Goal: Task Accomplishment & Management: Complete application form

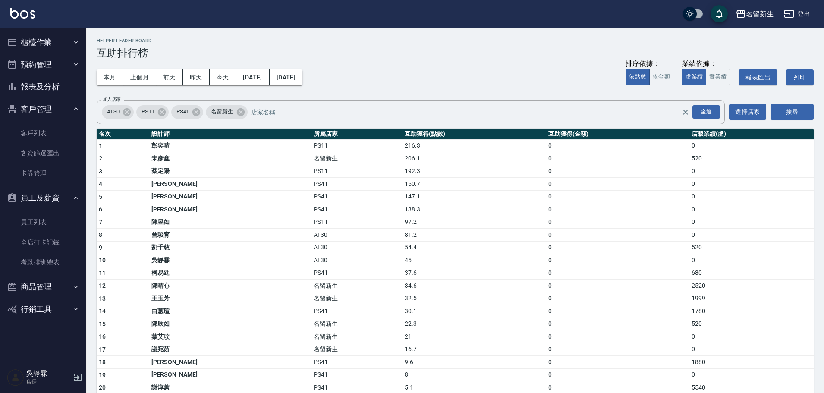
scroll to position [20, 0]
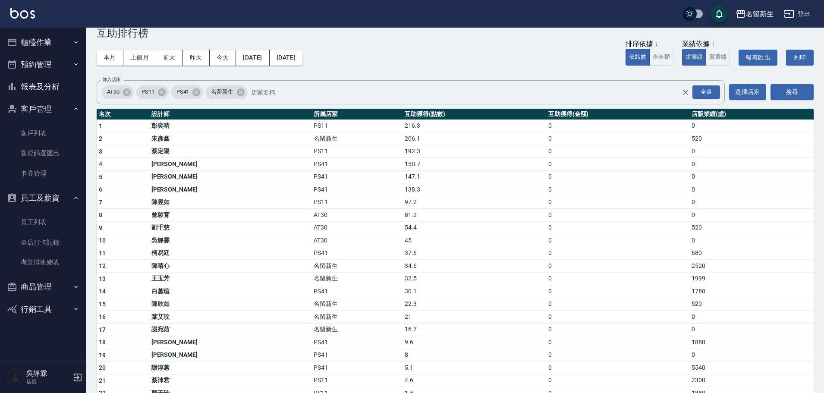
click at [578, 62] on div "本月 上個月 [DATE] [DATE] [DATE] [DATE] [DATE] 排序依據： 依點數 依金額 業績依據： 虛業績 實業績 報表匯出 列印" at bounding box center [455, 57] width 717 height 37
click at [59, 138] on link "客戶列表" at bounding box center [42, 133] width 79 height 20
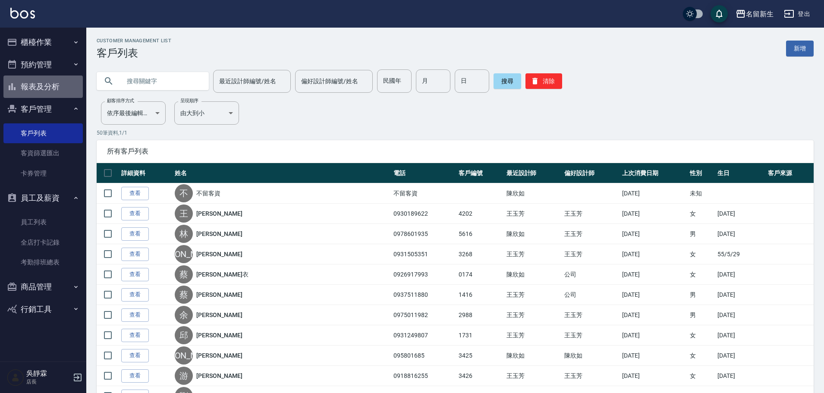
click at [60, 83] on button "報表及分析" at bounding box center [42, 86] width 79 height 22
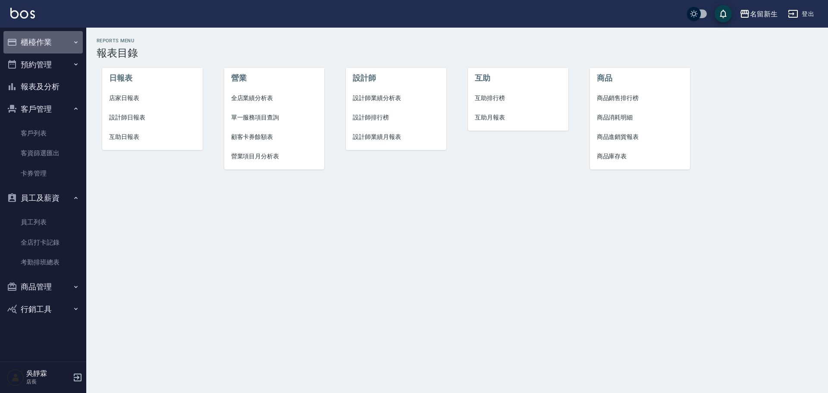
click at [51, 44] on button "櫃檯作業" at bounding box center [42, 42] width 79 height 22
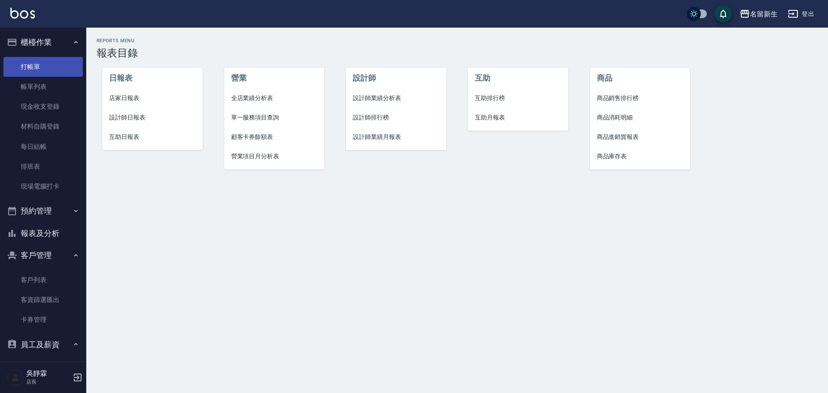
click at [58, 67] on link "打帳單" at bounding box center [42, 67] width 79 height 20
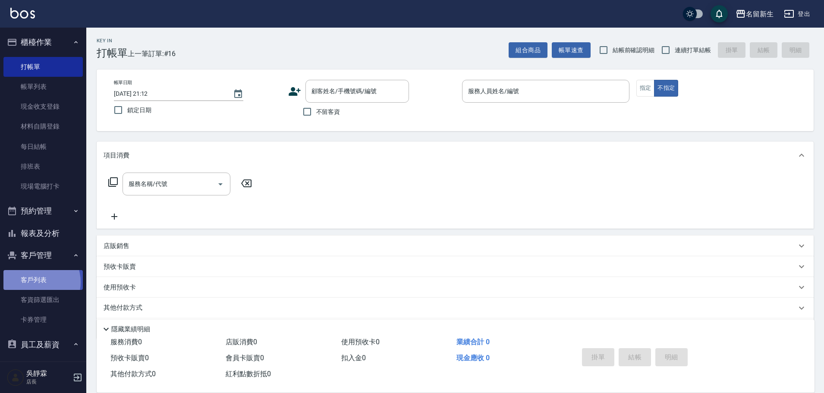
click at [35, 282] on link "客戶列表" at bounding box center [42, 280] width 79 height 20
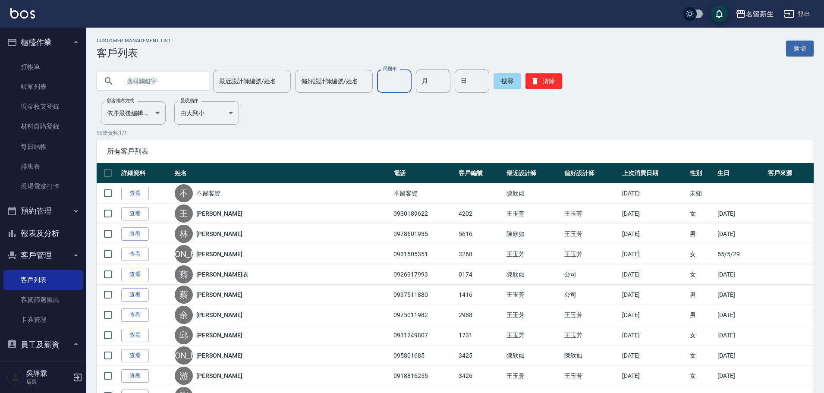
click at [397, 83] on input "民國年" at bounding box center [394, 80] width 35 height 23
type input "89"
type input "01"
type input "09"
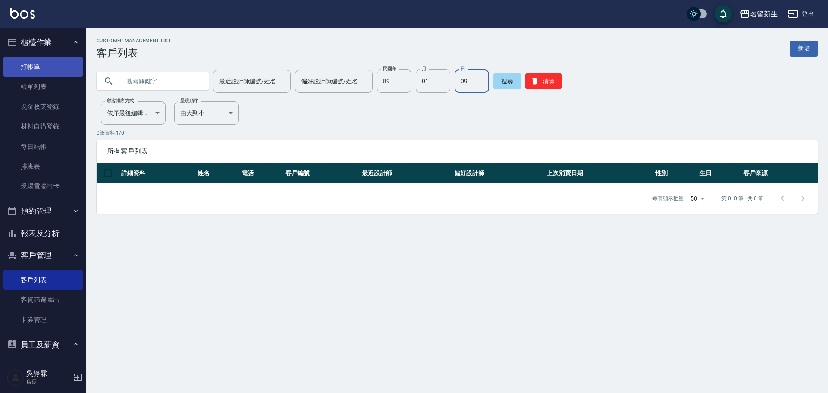
click at [36, 67] on link "打帳單" at bounding box center [42, 67] width 79 height 20
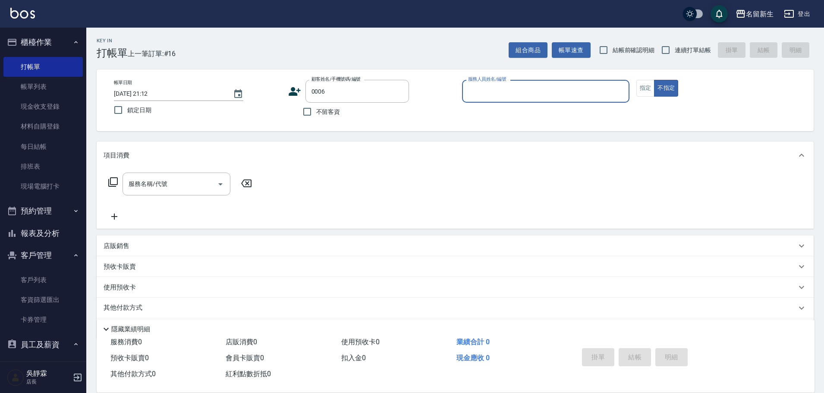
type input "[PERSON_NAME]/0925359356/0006"
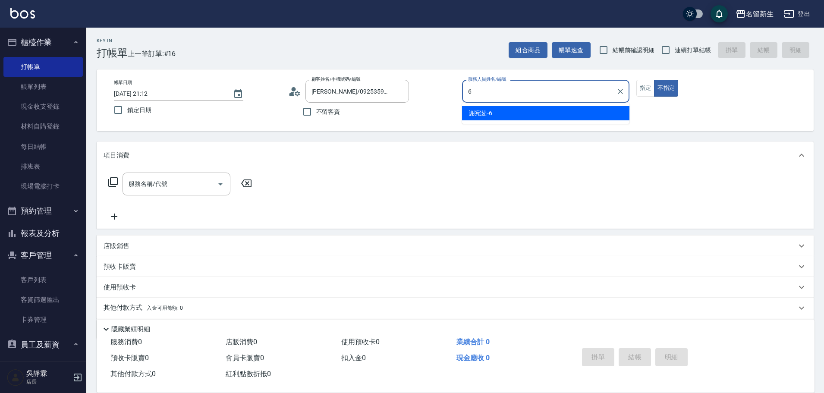
type input "[PERSON_NAME]-6"
type button "false"
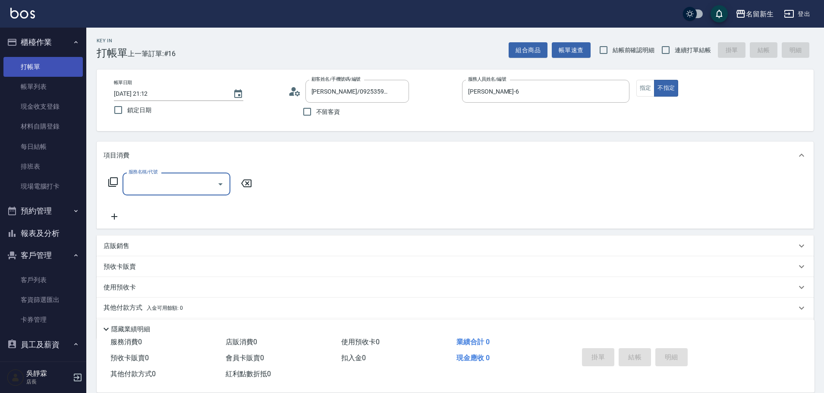
click at [43, 71] on link "打帳單" at bounding box center [42, 67] width 79 height 20
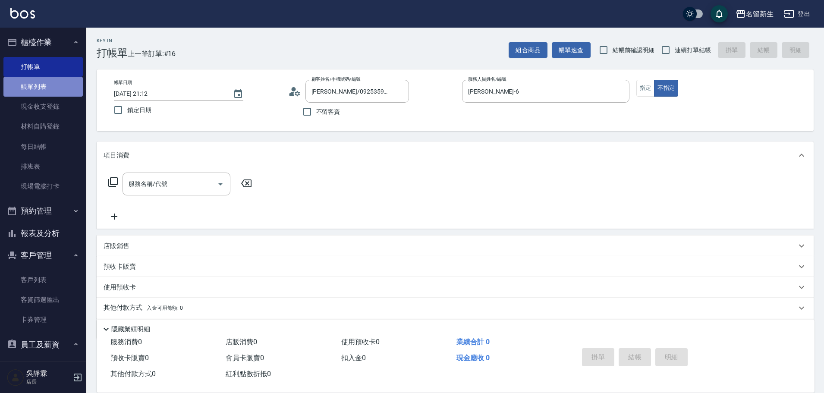
click at [43, 85] on link "帳單列表" at bounding box center [42, 87] width 79 height 20
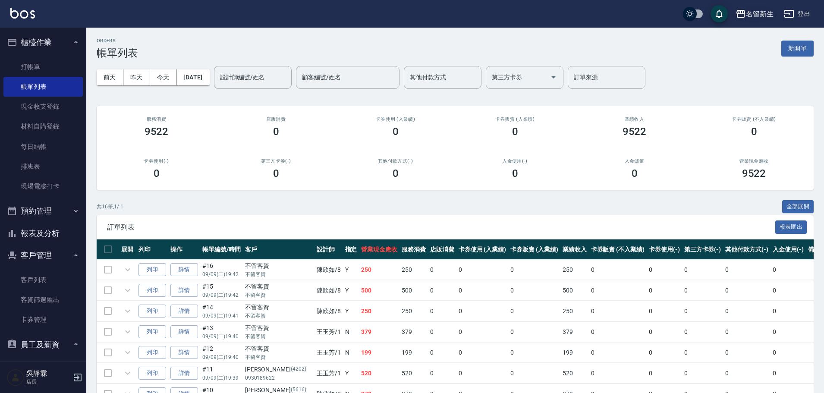
click at [773, 13] on div "名留新生 登出" at bounding box center [412, 14] width 824 height 28
click at [770, 13] on div "名留新生" at bounding box center [760, 14] width 28 height 11
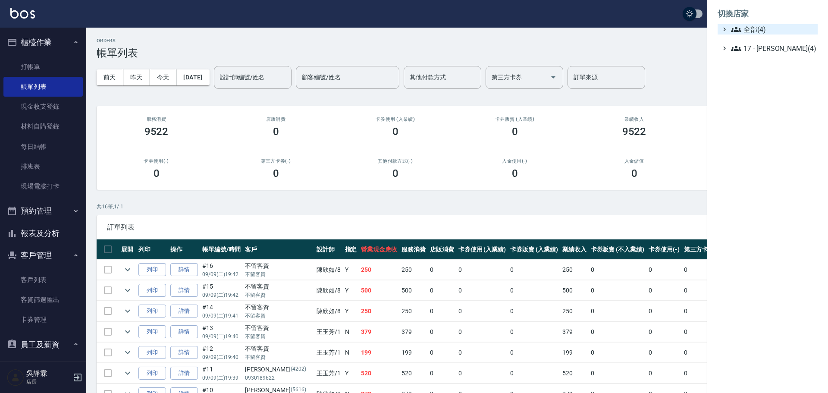
drag, startPoint x: 771, startPoint y: 29, endPoint x: 770, endPoint y: 34, distance: 4.8
click at [770, 29] on span "全部(4)" at bounding box center [772, 29] width 83 height 10
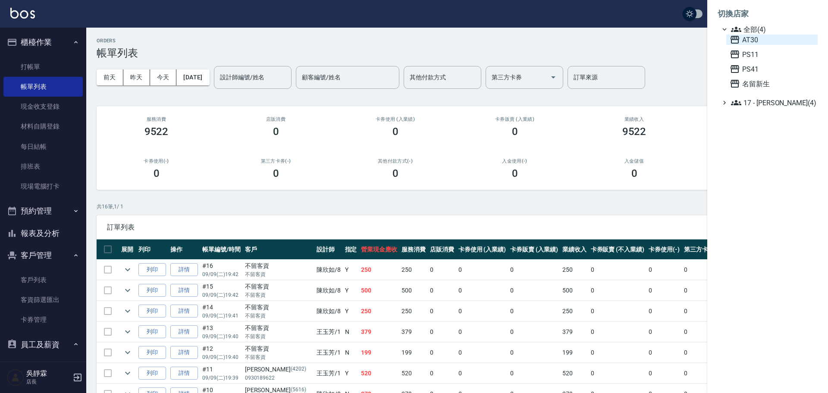
click at [765, 41] on span "AT30" at bounding box center [772, 40] width 85 height 10
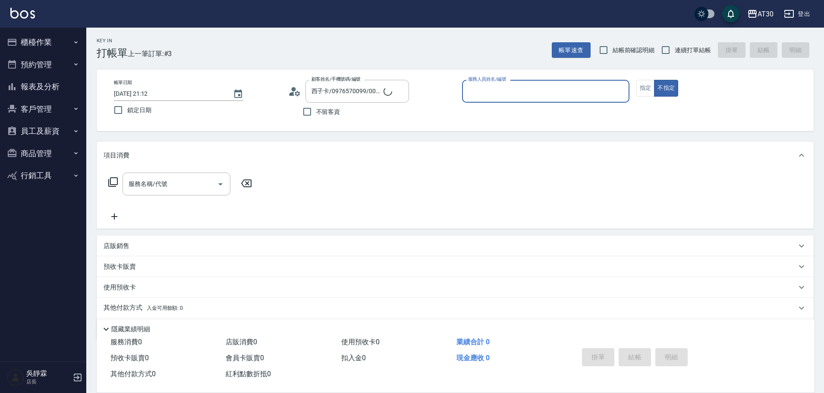
type input "新客人 姓名未設定/0006/null"
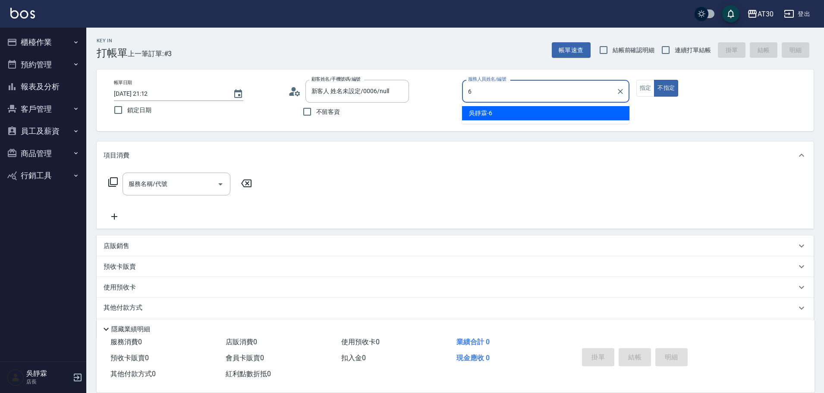
type input "吳靜霖-6"
type button "false"
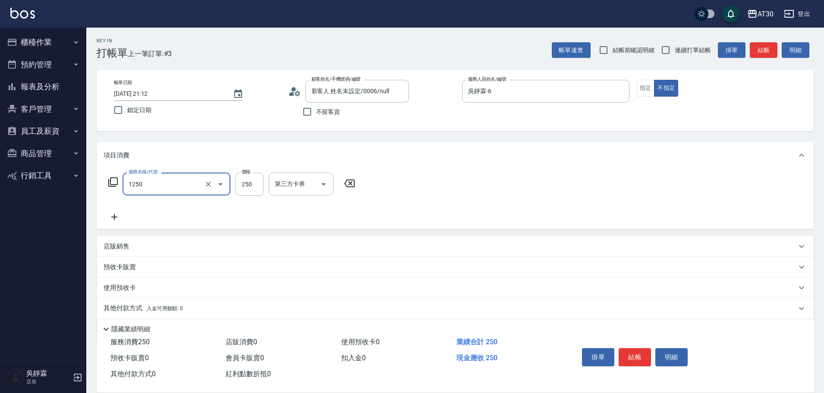
type input "洗髮250(1250)"
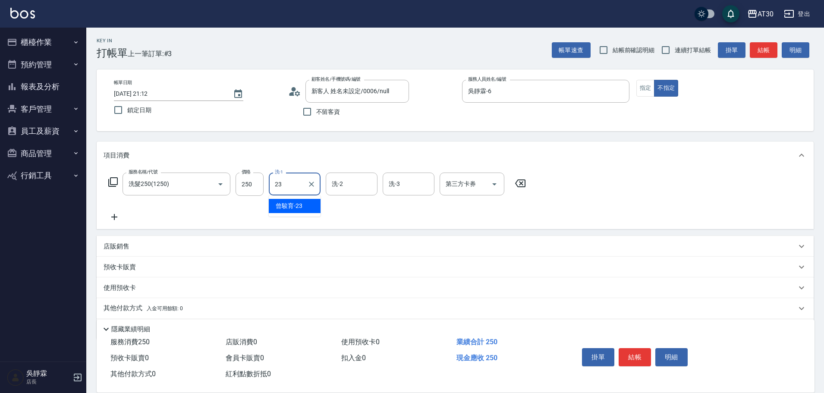
type input "曾駿育-23"
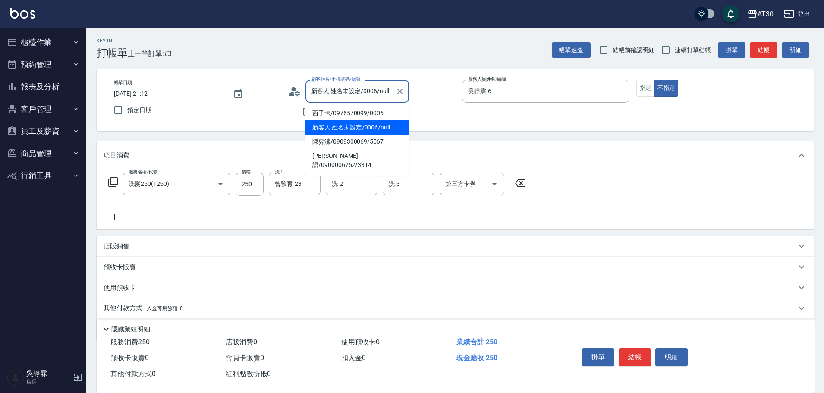
click at [340, 94] on input "新客人 姓名未設定/0006/null" at bounding box center [350, 91] width 83 height 15
click at [348, 113] on li "西子卡/0976570099/0006" at bounding box center [357, 113] width 104 height 14
type input "西子卡/0976570099/0006"
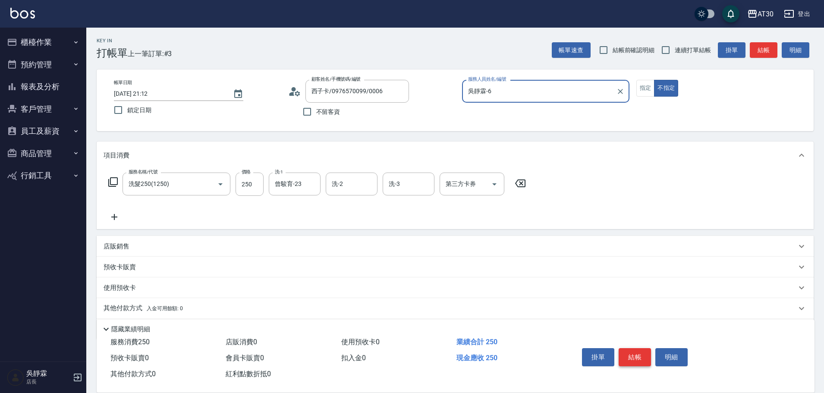
click at [637, 354] on button "結帳" at bounding box center [635, 357] width 32 height 18
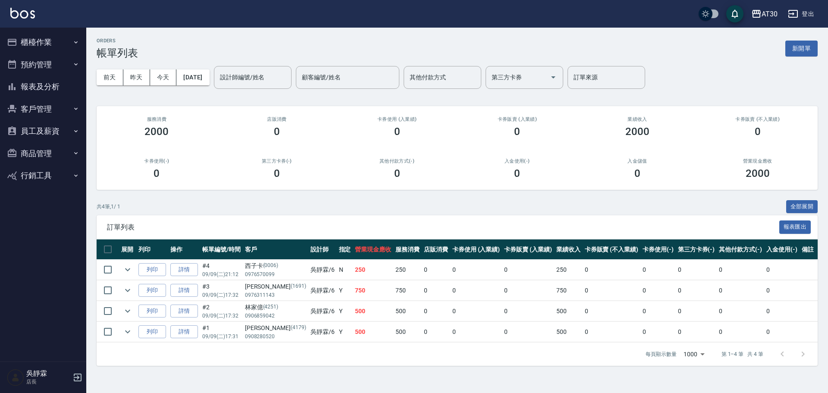
click at [46, 45] on button "櫃檯作業" at bounding box center [42, 42] width 79 height 22
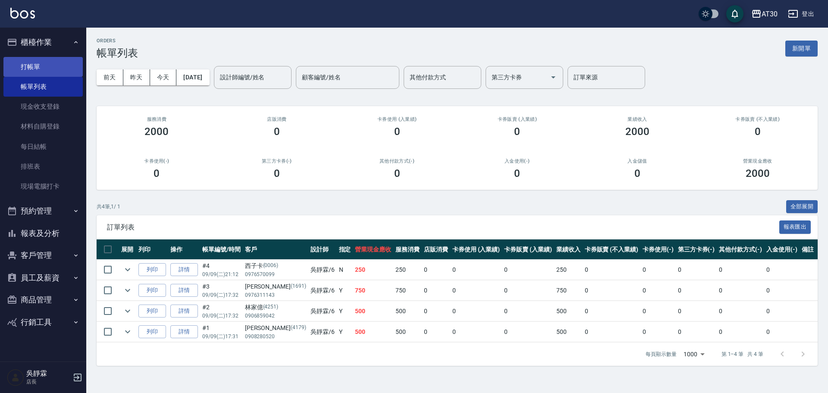
click at [48, 61] on link "打帳單" at bounding box center [42, 67] width 79 height 20
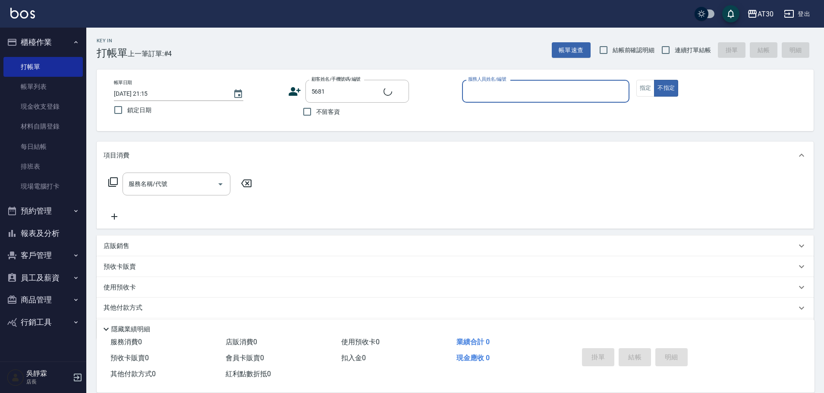
type input "彭筱媛/0916710393/5681"
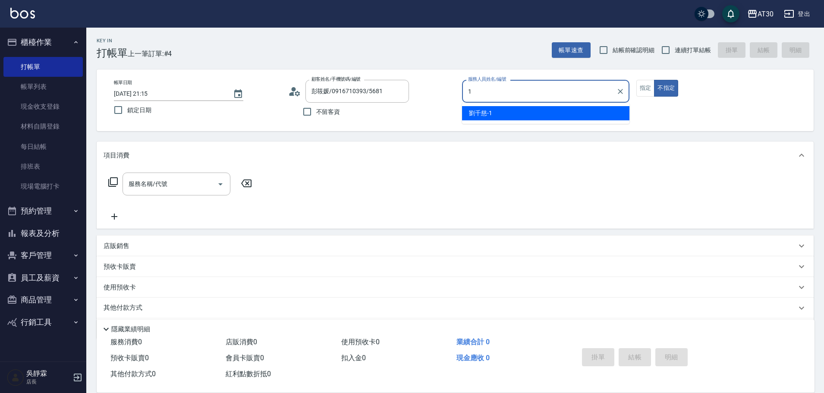
type input "劉千慈-1"
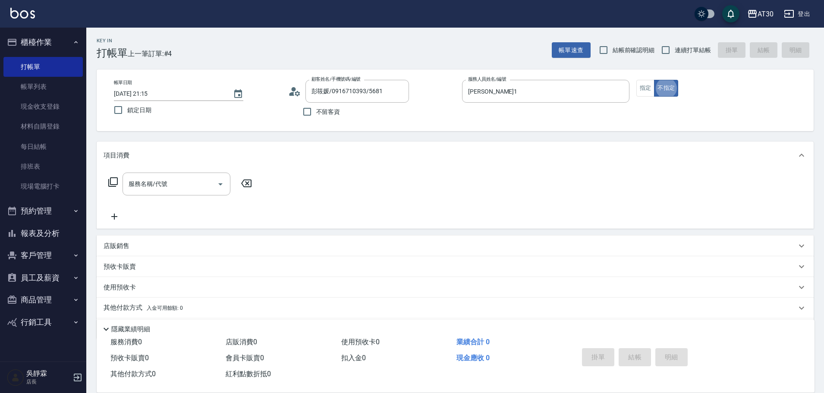
type button "false"
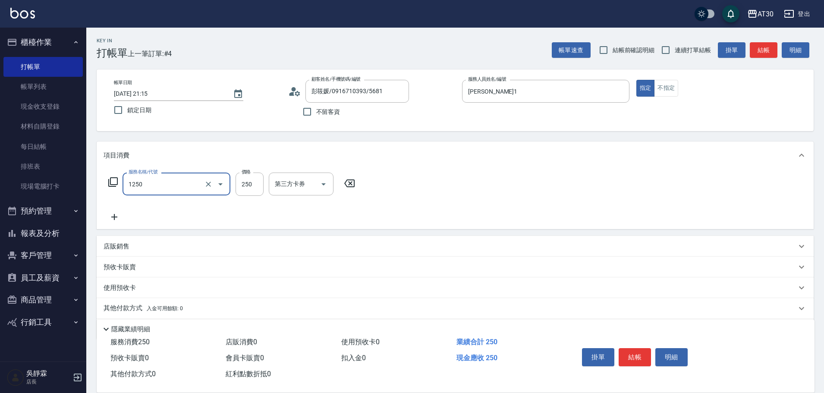
type input "洗髮250(1250)"
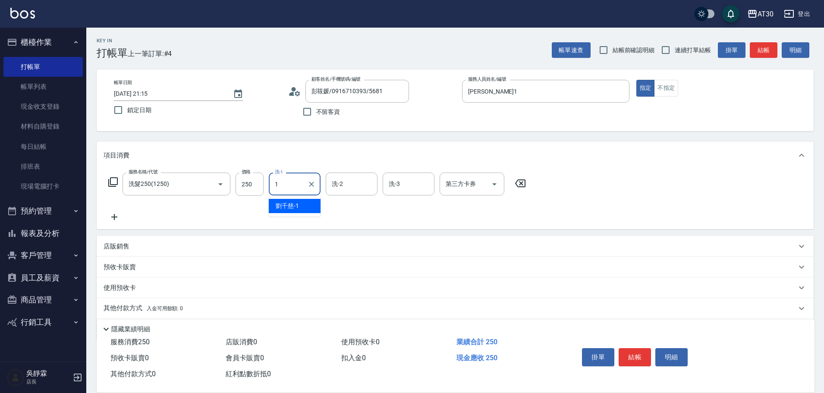
type input "劉千慈-1"
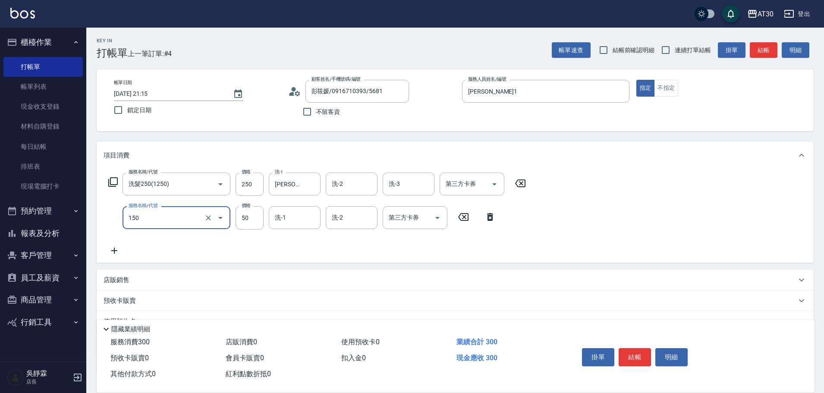
type input "精油(150)"
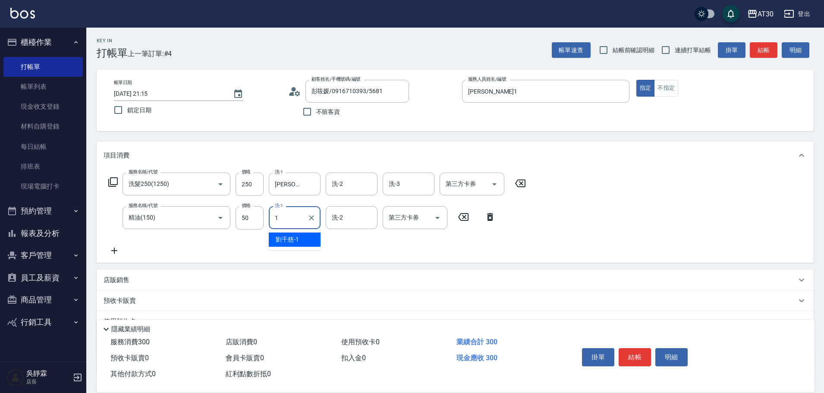
type input "劉千慈-1"
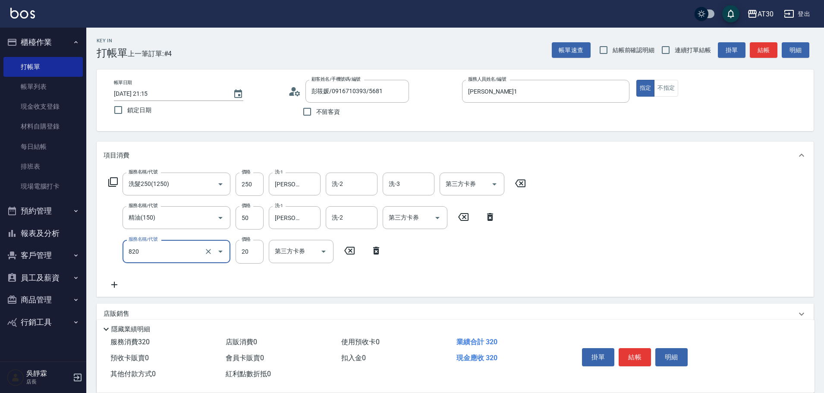
type input "潤絲(820)"
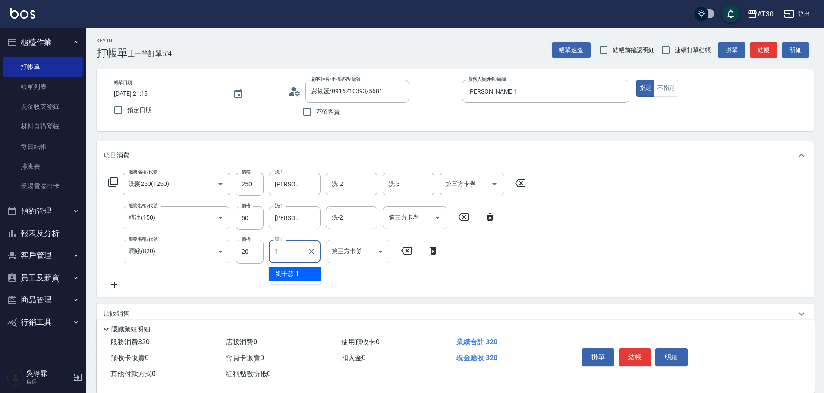
type input "劉千慈-1"
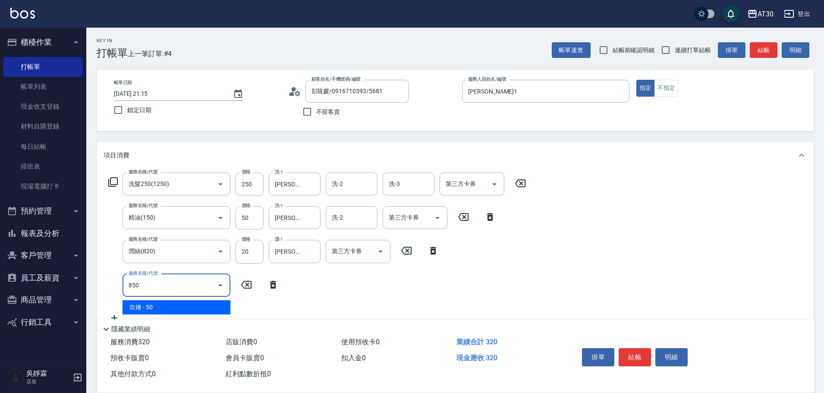
type input "吹捲(850)"
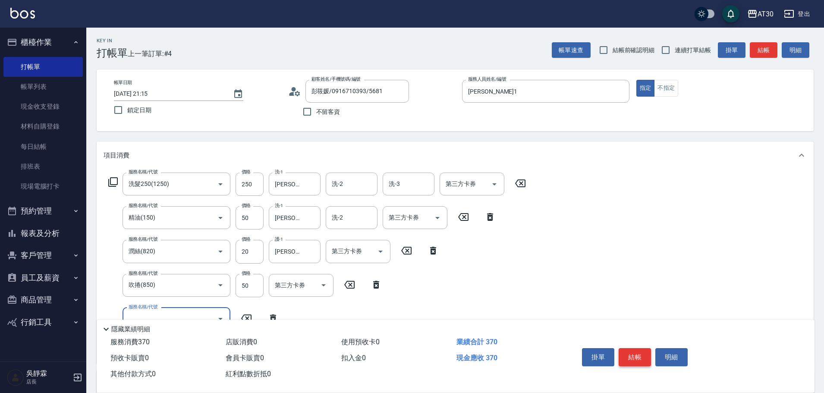
click at [633, 352] on button "結帳" at bounding box center [635, 357] width 32 height 18
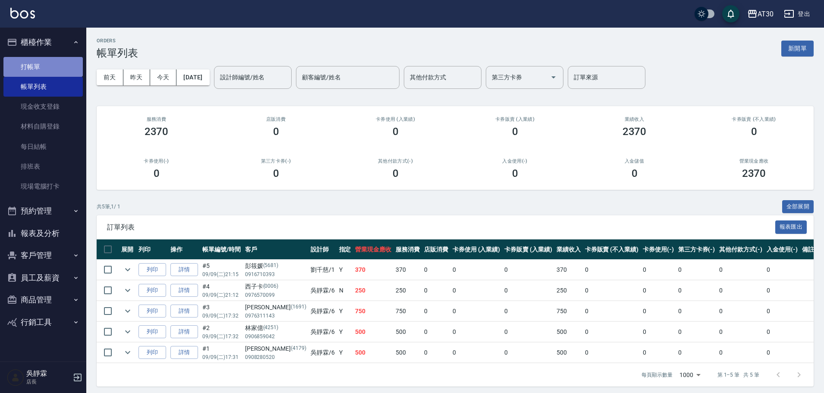
click at [28, 65] on link "打帳單" at bounding box center [42, 67] width 79 height 20
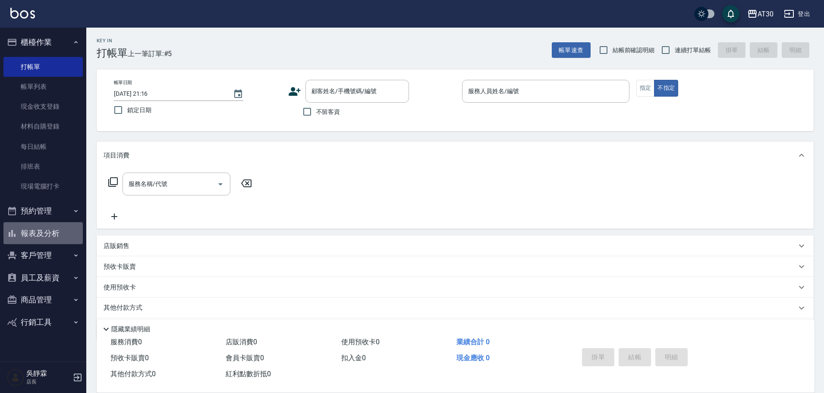
click at [49, 230] on button "報表及分析" at bounding box center [42, 233] width 79 height 22
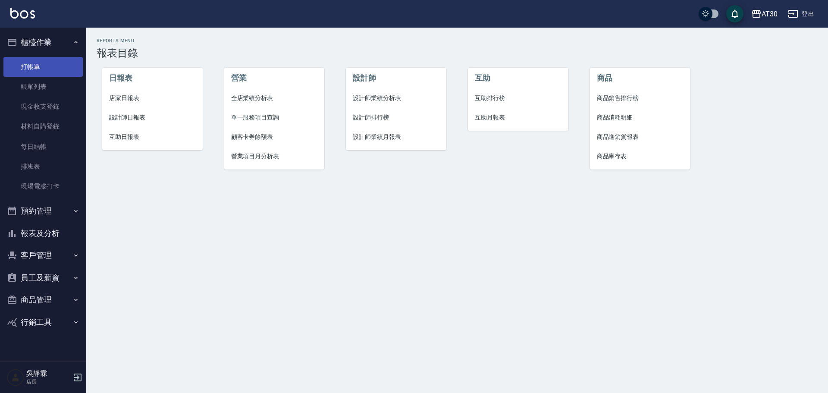
click at [50, 70] on link "打帳單" at bounding box center [42, 67] width 79 height 20
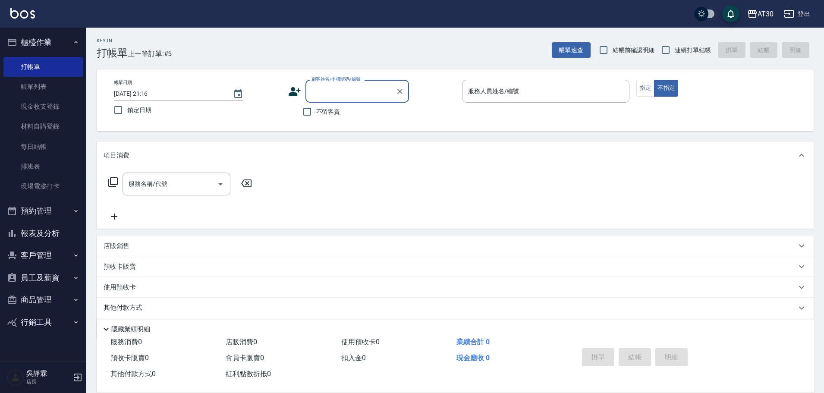
click at [57, 237] on button "報表及分析" at bounding box center [42, 233] width 79 height 22
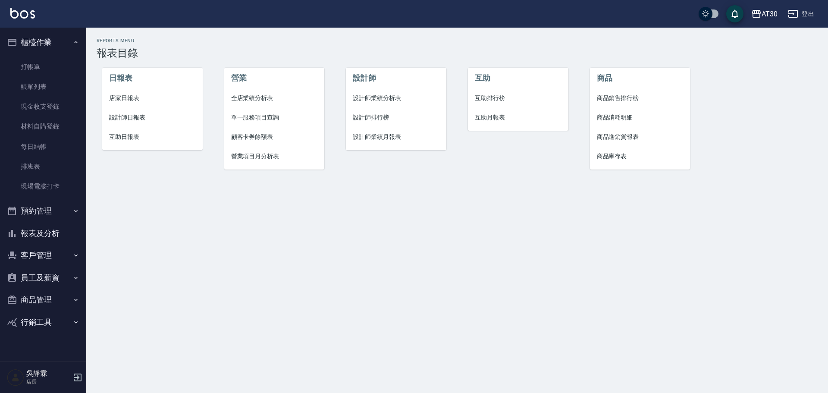
click at [381, 118] on span "設計師排行榜" at bounding box center [396, 117] width 87 height 9
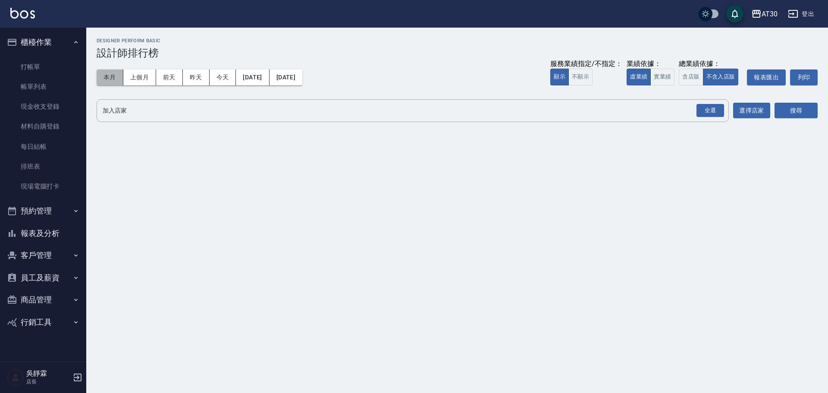
click at [107, 77] on button "本月" at bounding box center [110, 77] width 27 height 16
click at [803, 110] on button "搜尋" at bounding box center [796, 111] width 43 height 16
click at [714, 108] on div "全選" at bounding box center [711, 110] width 28 height 13
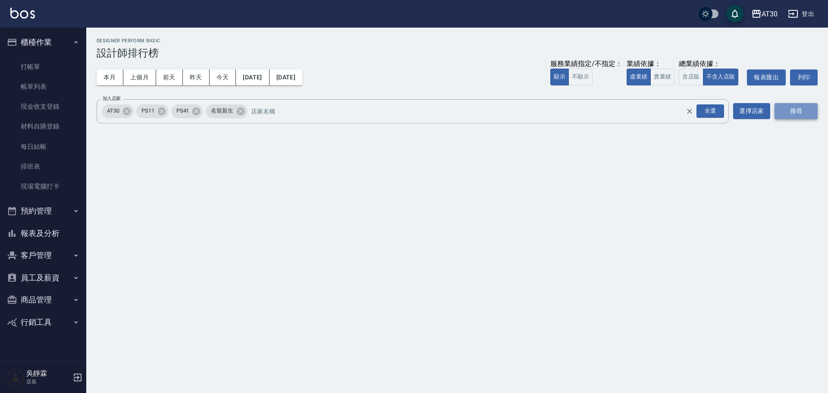
click at [801, 114] on button "搜尋" at bounding box center [796, 111] width 43 height 16
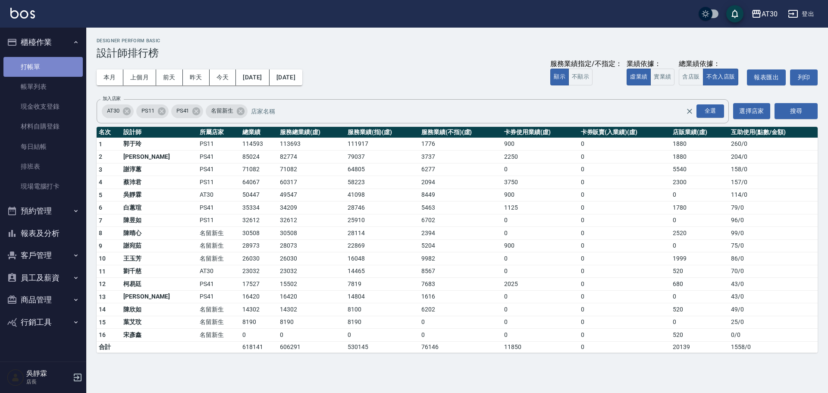
click at [52, 64] on link "打帳單" at bounding box center [42, 67] width 79 height 20
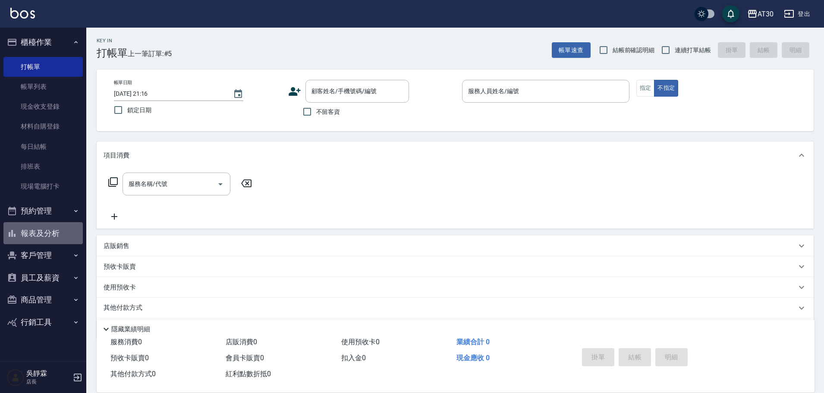
click at [51, 231] on button "報表及分析" at bounding box center [42, 233] width 79 height 22
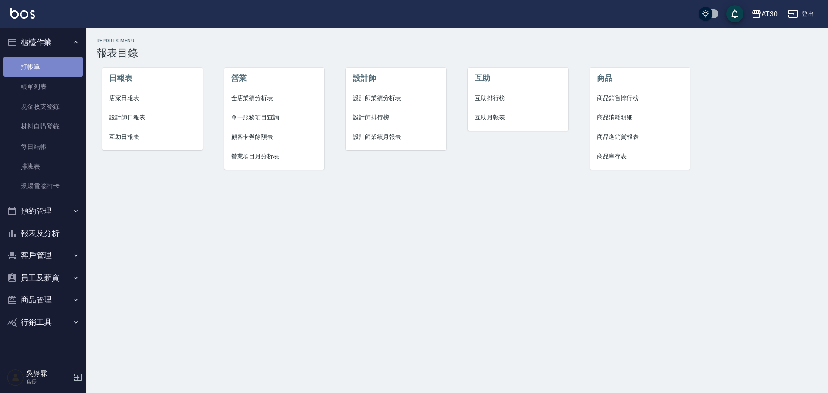
click at [31, 66] on link "打帳單" at bounding box center [42, 67] width 79 height 20
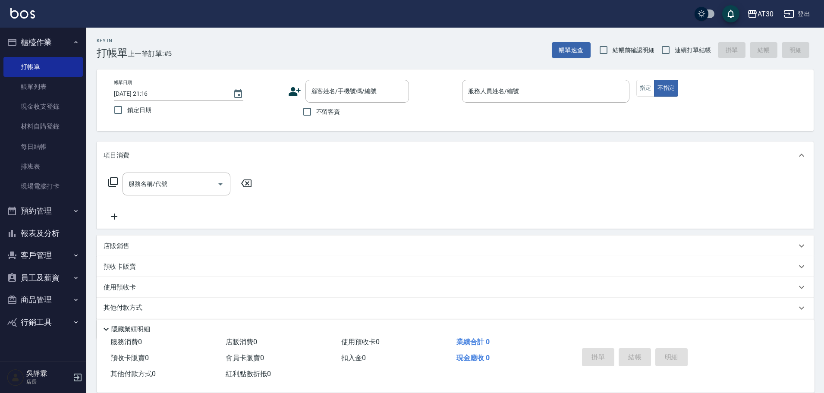
click at [290, 93] on icon at bounding box center [295, 91] width 12 height 9
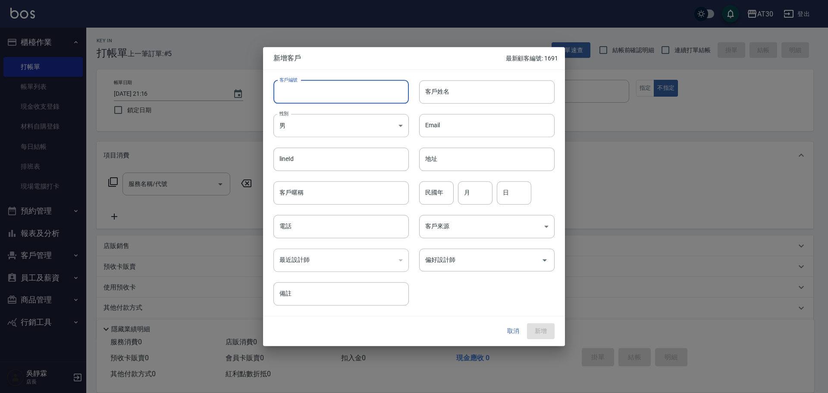
click at [305, 88] on input "客戶編號" at bounding box center [340, 91] width 135 height 23
type input "1625"
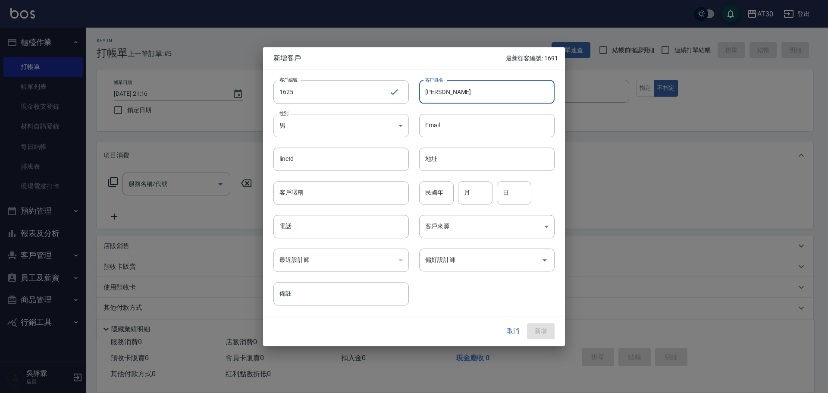
type input "陳惠玲"
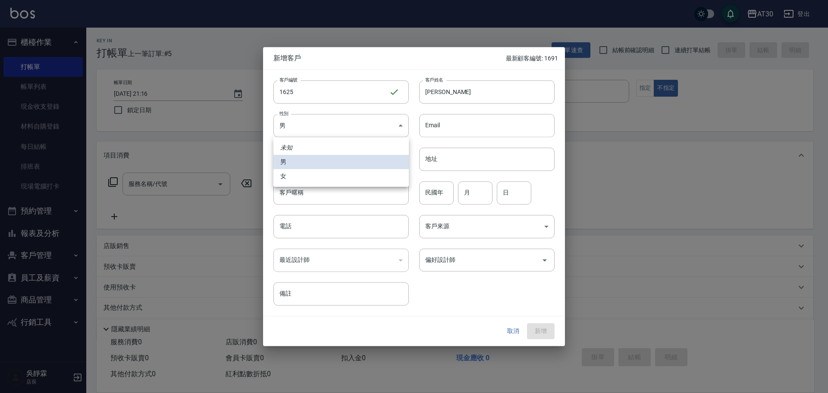
drag, startPoint x: 315, startPoint y: 119, endPoint x: 308, endPoint y: 133, distance: 15.4
click at [308, 133] on body "AT30 登出 櫃檯作業 打帳單 帳單列表 現金收支登錄 材料自購登錄 每日結帳 排班表 現場電腦打卡 預約管理 預約管理 單日預約紀錄 單週預約紀錄 報表及…" at bounding box center [414, 211] width 828 height 422
click at [303, 176] on li "女" at bounding box center [340, 176] width 135 height 14
type input "FEMALE"
click at [426, 189] on input "民國年" at bounding box center [436, 192] width 35 height 23
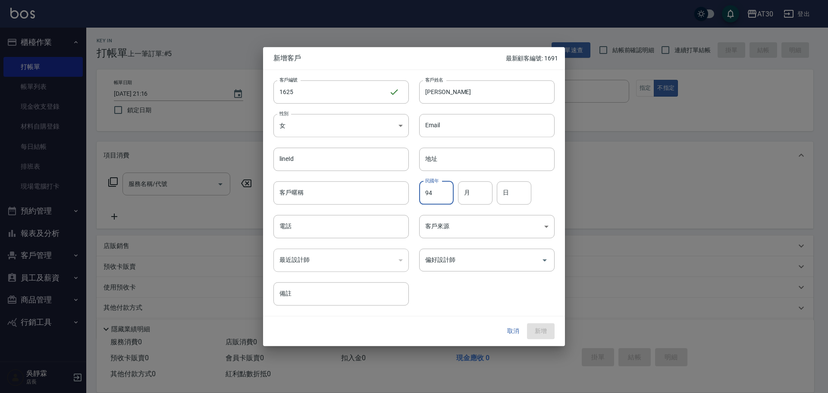
type input "94"
type input "03"
type input "27"
click at [517, 269] on div "偏好設計師" at bounding box center [486, 259] width 135 height 23
type input "0911482685"
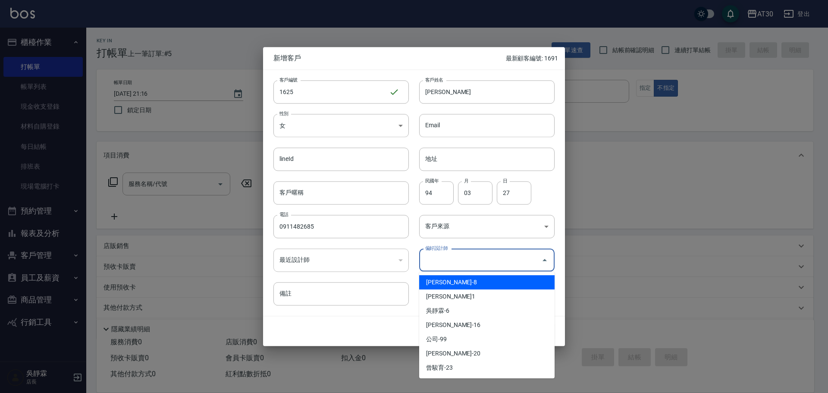
click at [491, 289] on li "郭閔暄-8" at bounding box center [486, 282] width 135 height 14
click at [481, 264] on input "郭閔暄" at bounding box center [475, 259] width 104 height 15
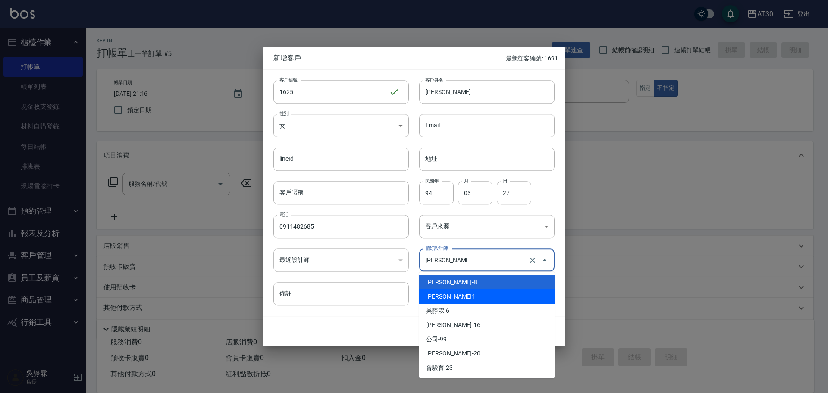
click at [468, 296] on li "劉千慈-1" at bounding box center [486, 296] width 135 height 14
type input "劉千慈"
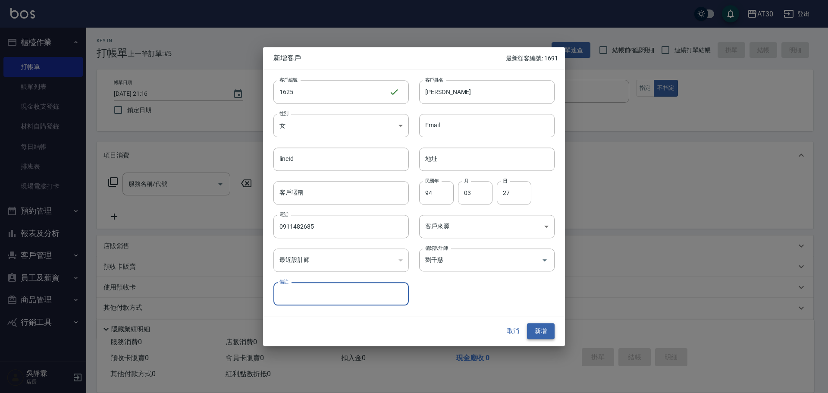
click at [540, 329] on button "新增" at bounding box center [541, 331] width 28 height 16
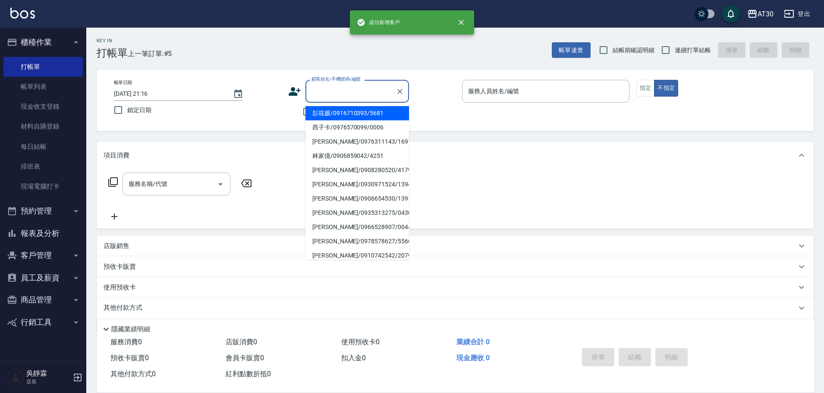
click at [335, 97] on input "顧客姓名/手機號碼/編號" at bounding box center [350, 91] width 83 height 15
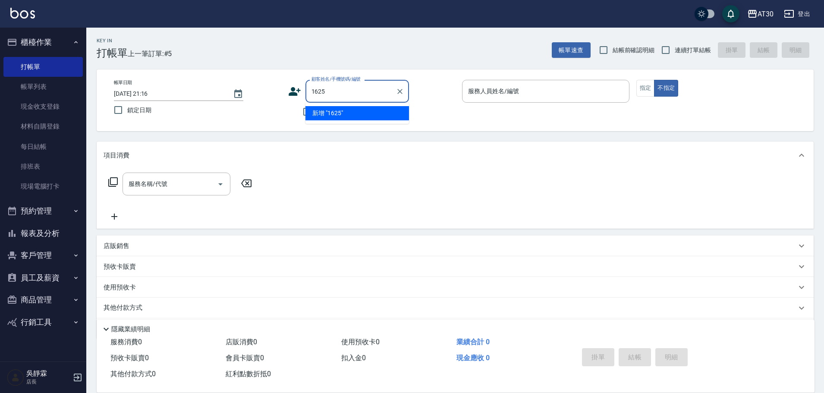
type input "1625"
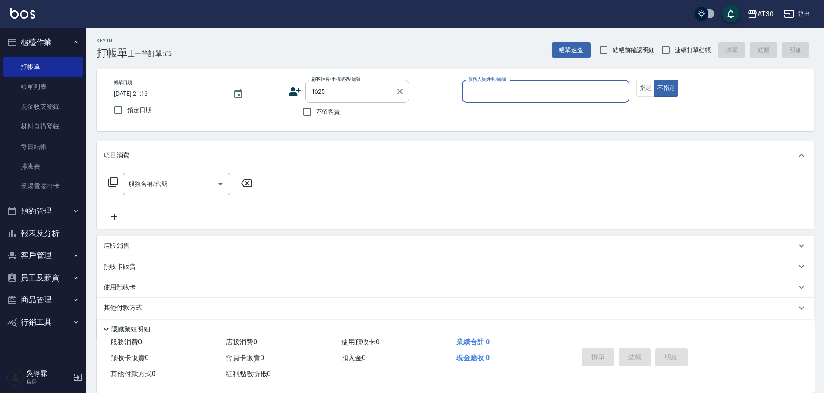
type input "1"
type input "陳惠玲/0911482685/1625"
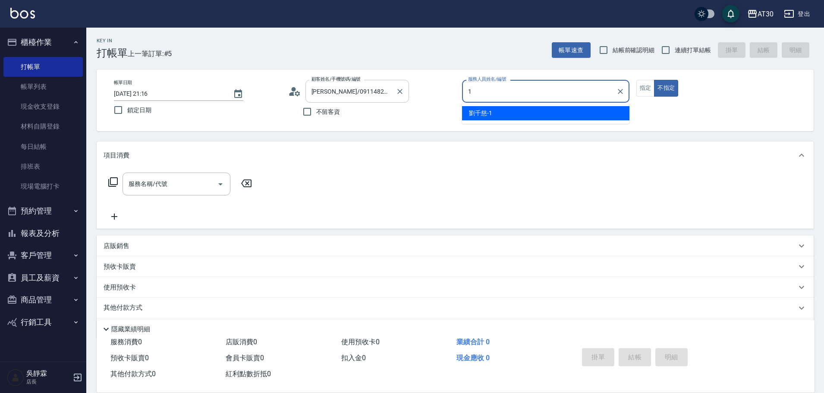
type input "劉千慈-1"
type button "false"
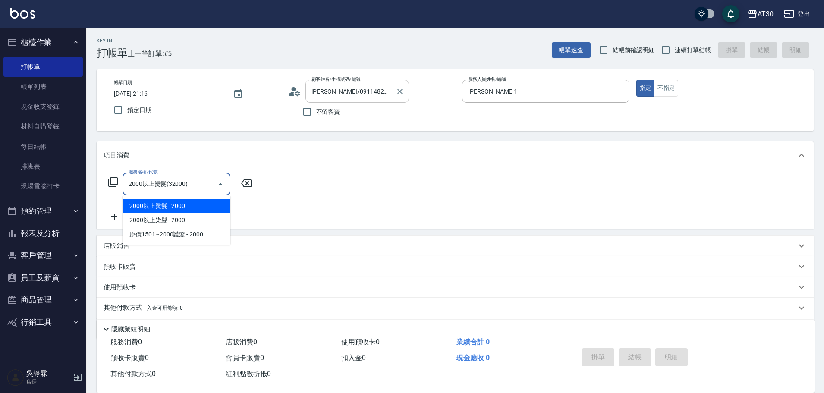
type input "2000以上燙髮(32000)"
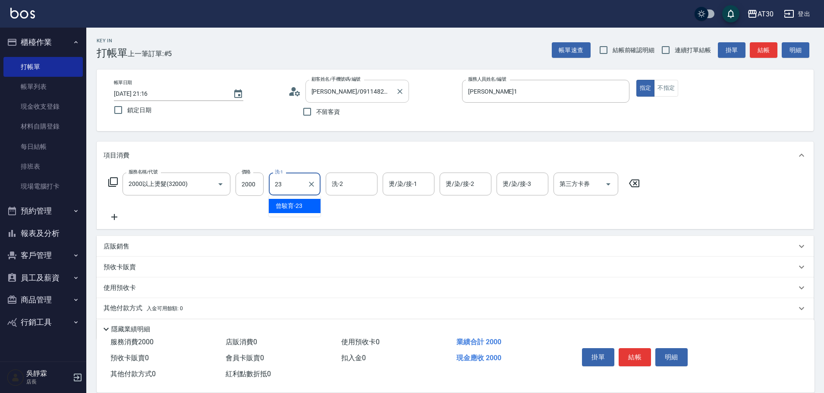
type input "曾駿育-23"
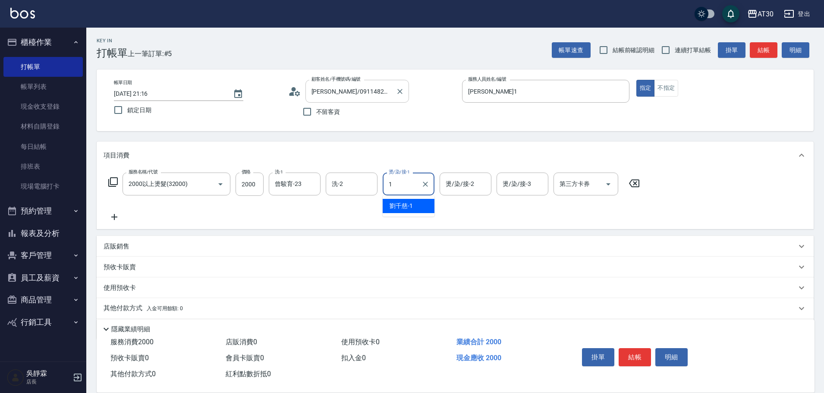
type input "劉千慈-1"
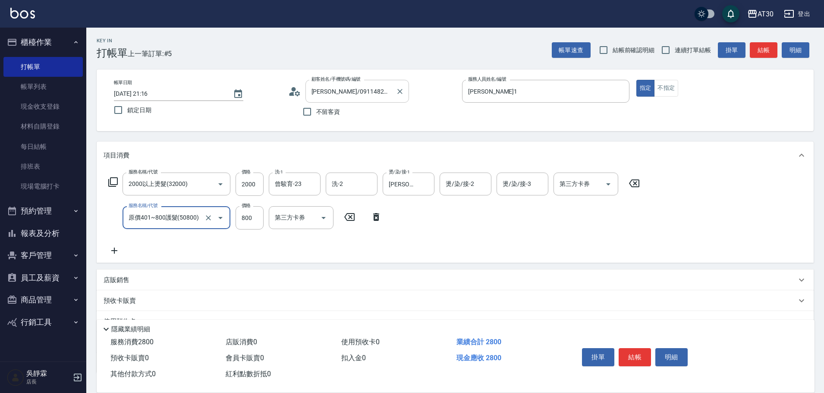
type input "原價401~800護髮(50800)"
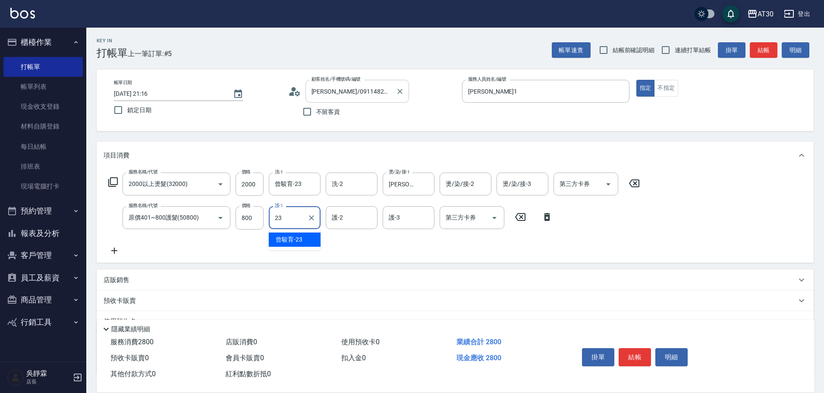
type input "曾駿育-23"
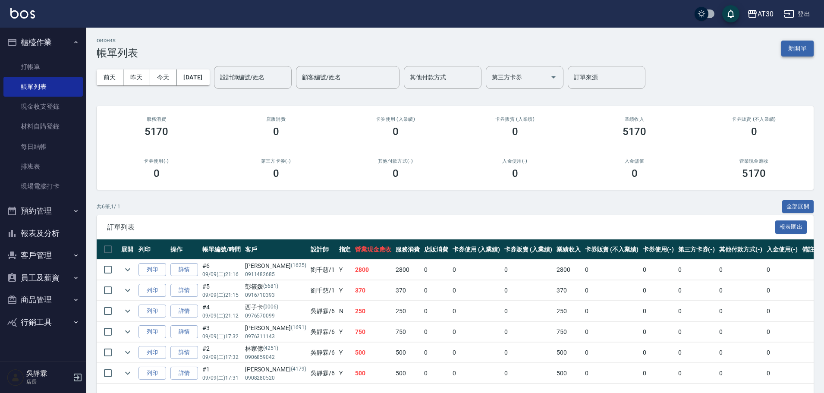
click at [809, 50] on button "新開單" at bounding box center [797, 49] width 32 height 16
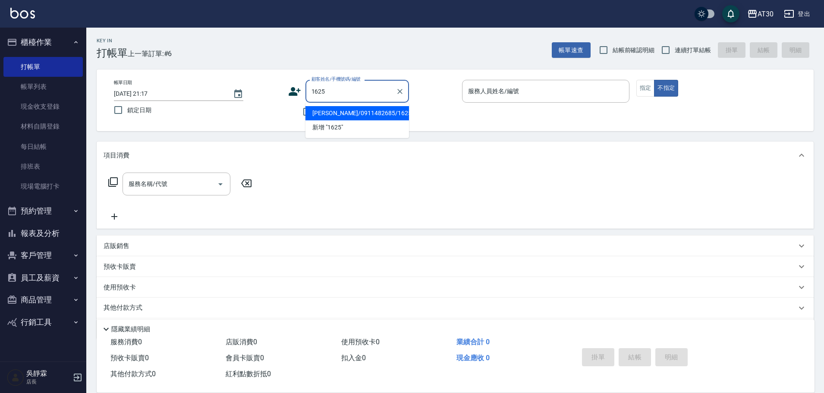
type input "陳惠玲/0911482685/1625"
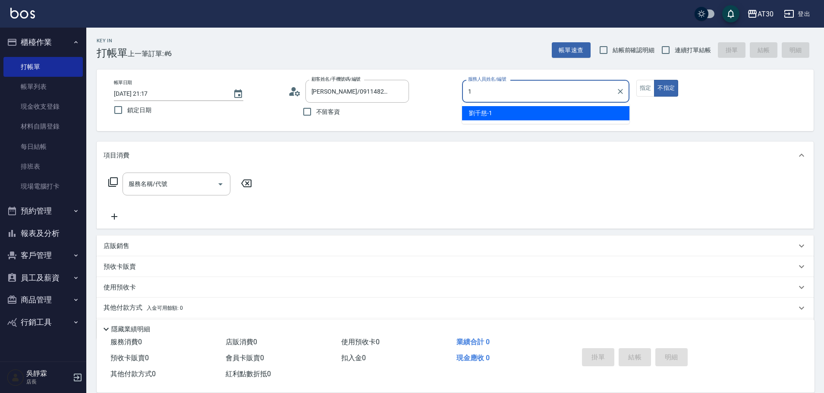
type input "劉千慈-1"
type button "false"
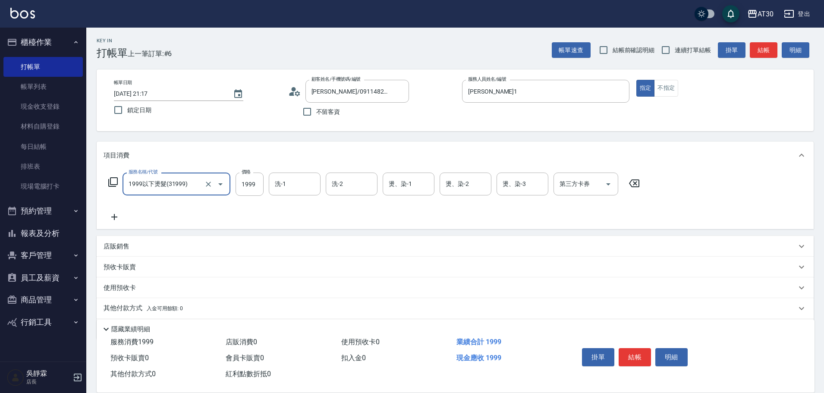
type input "1999以下燙髮(31999)"
type input "1500"
type input "曾駿育-23"
type input "吳靜霖-6"
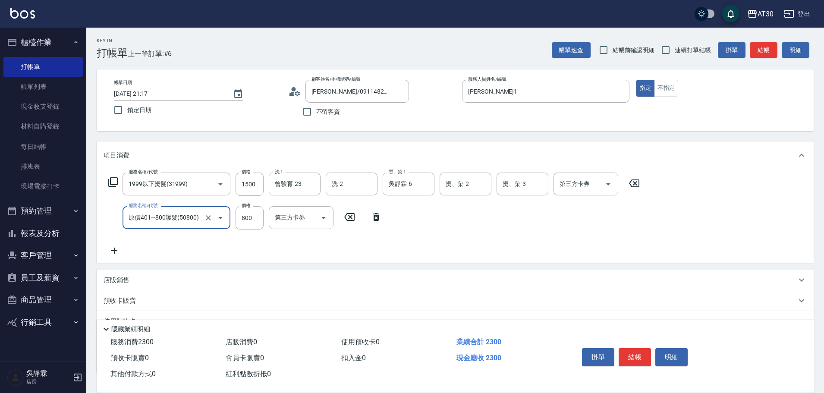
type input "原價401~800護髮(50800)"
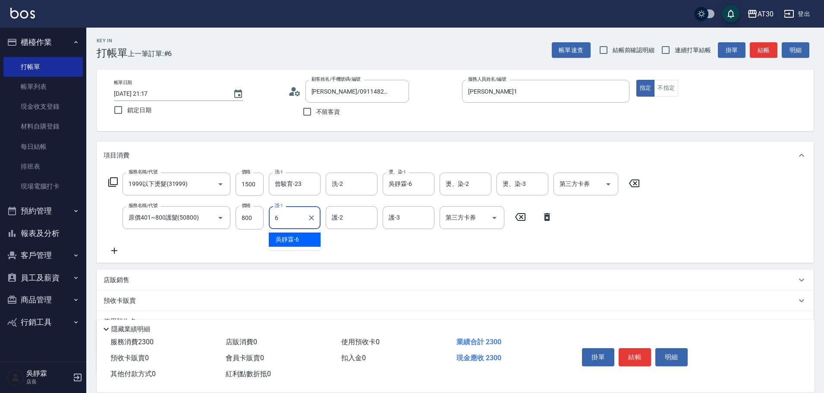
type input "吳靜霖-6"
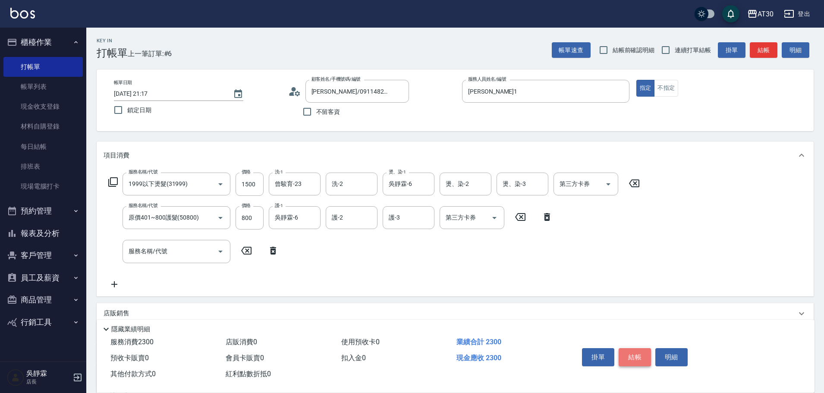
click at [631, 351] on button "結帳" at bounding box center [635, 357] width 32 height 18
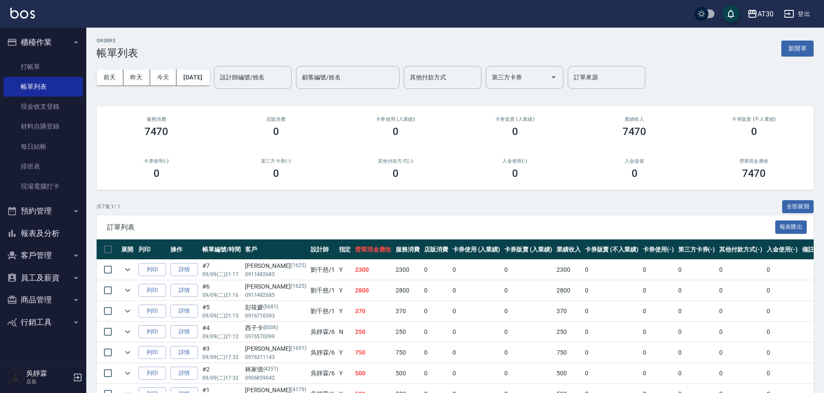
click at [58, 231] on button "報表及分析" at bounding box center [42, 233] width 79 height 22
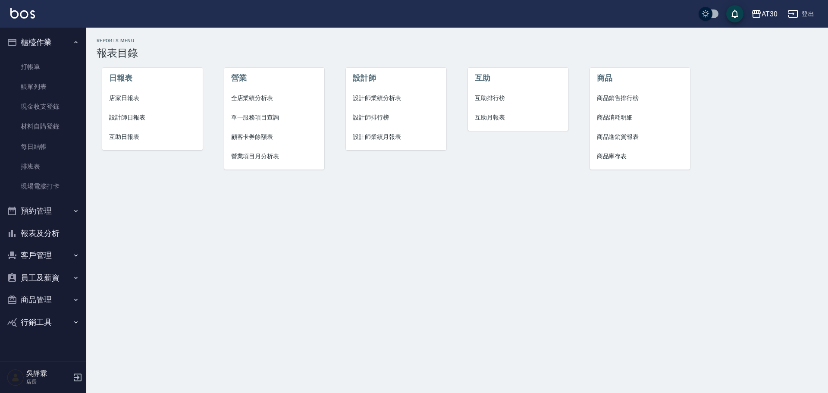
click at [130, 98] on span "店家日報表" at bounding box center [152, 98] width 87 height 9
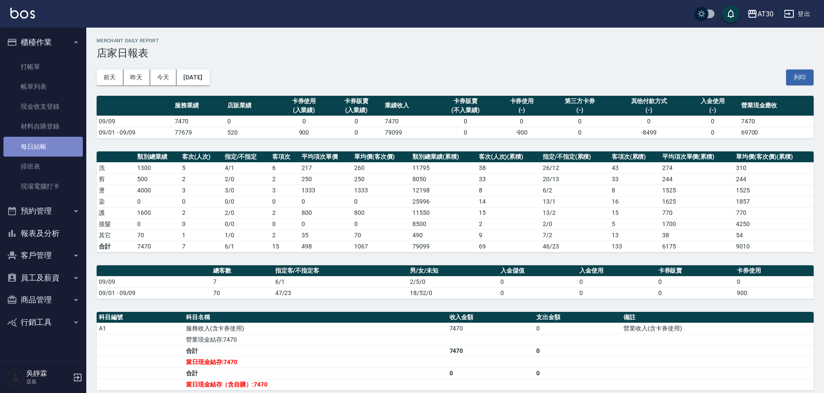
click at [51, 142] on link "每日結帳" at bounding box center [42, 147] width 79 height 20
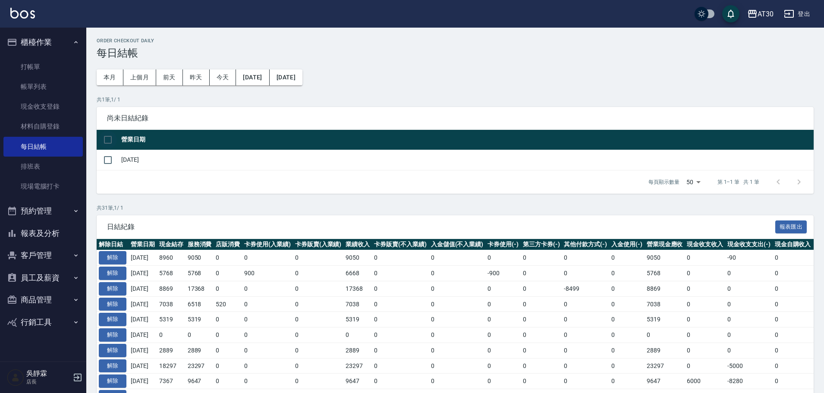
click at [108, 140] on input "checkbox" at bounding box center [108, 140] width 18 height 18
checkbox input "true"
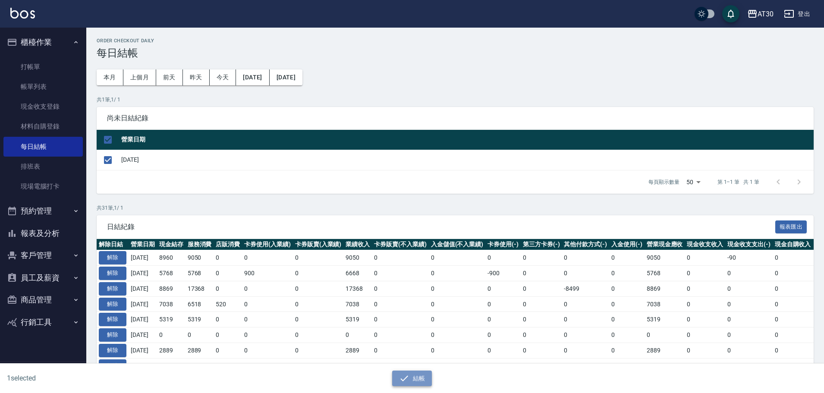
click at [410, 371] on button "結帳" at bounding box center [412, 379] width 40 height 16
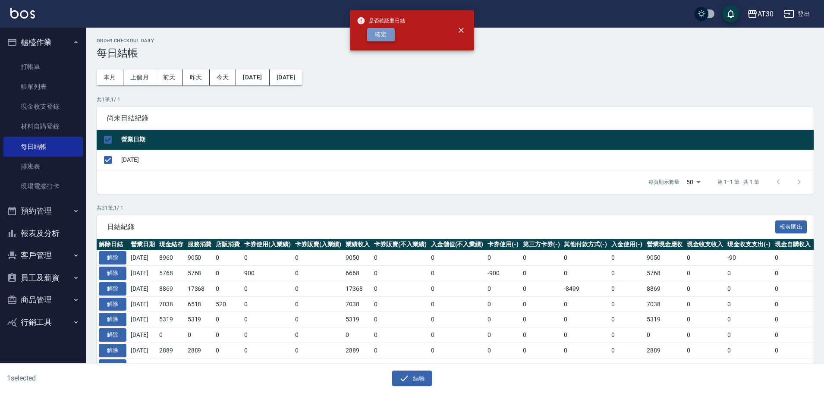
click at [390, 36] on button "確定" at bounding box center [381, 34] width 28 height 13
checkbox input "false"
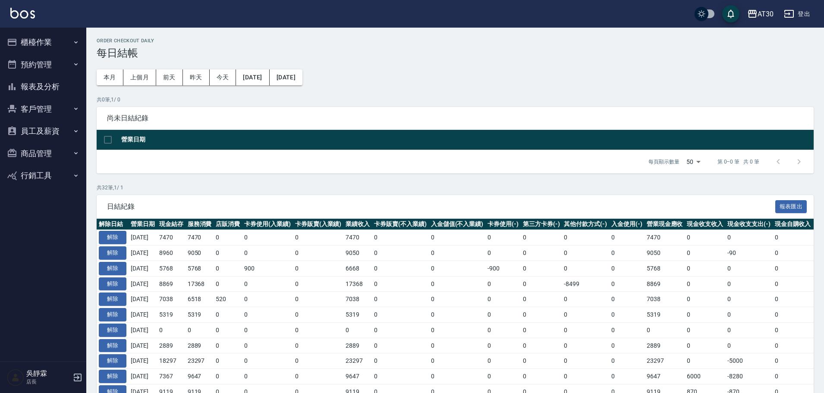
click at [48, 85] on button "報表及分析" at bounding box center [42, 86] width 79 height 22
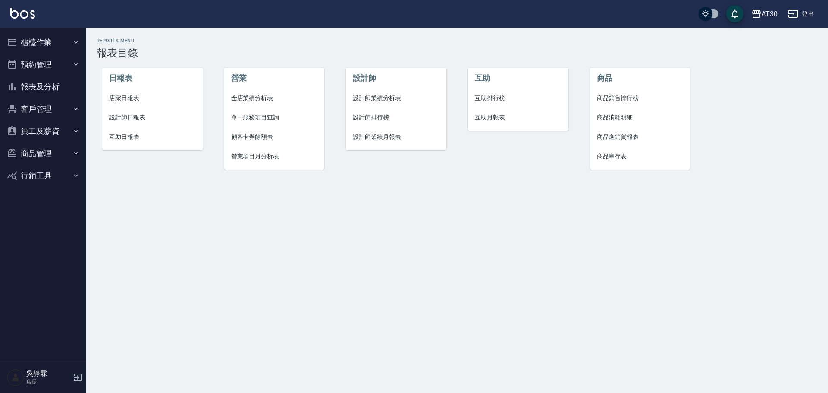
click at [136, 98] on span "店家日報表" at bounding box center [152, 98] width 87 height 9
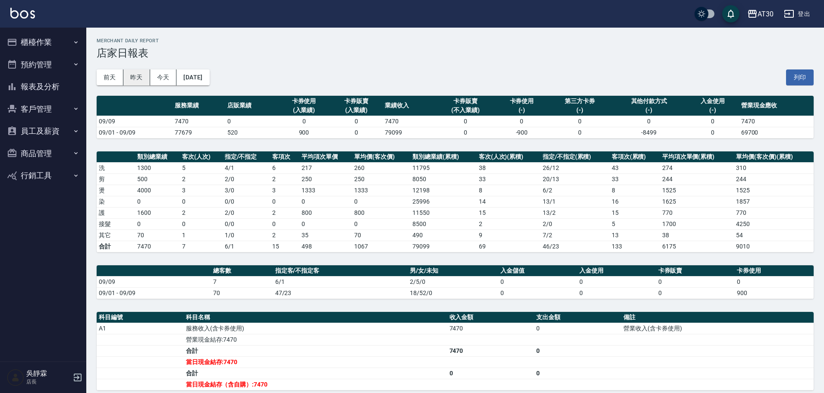
click at [136, 80] on button "昨天" at bounding box center [136, 77] width 27 height 16
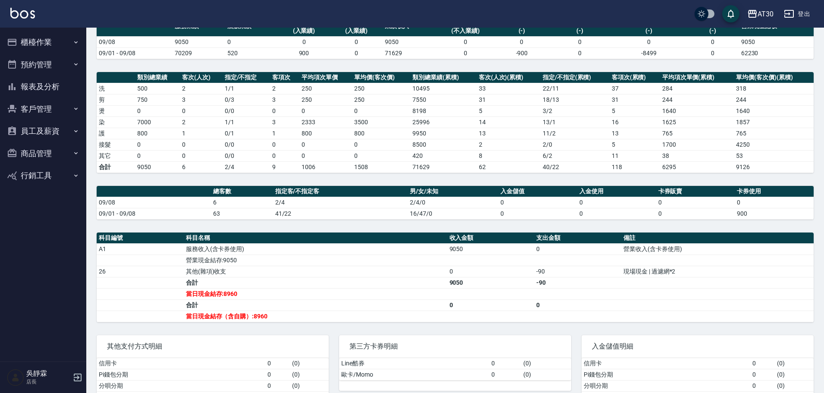
scroll to position [121, 0]
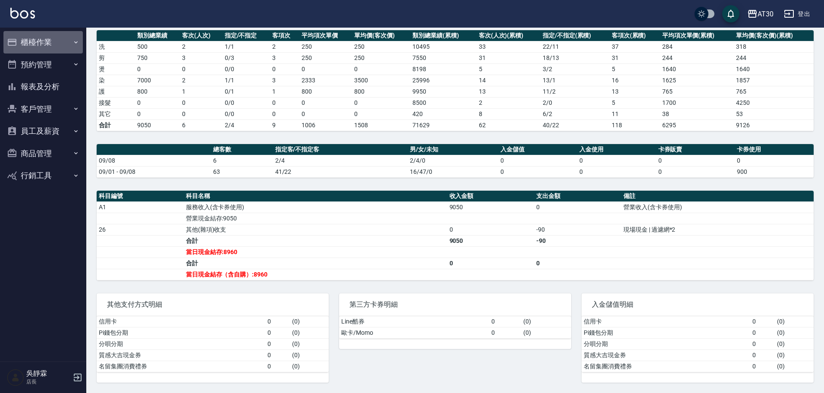
click at [54, 46] on button "櫃檯作業" at bounding box center [42, 42] width 79 height 22
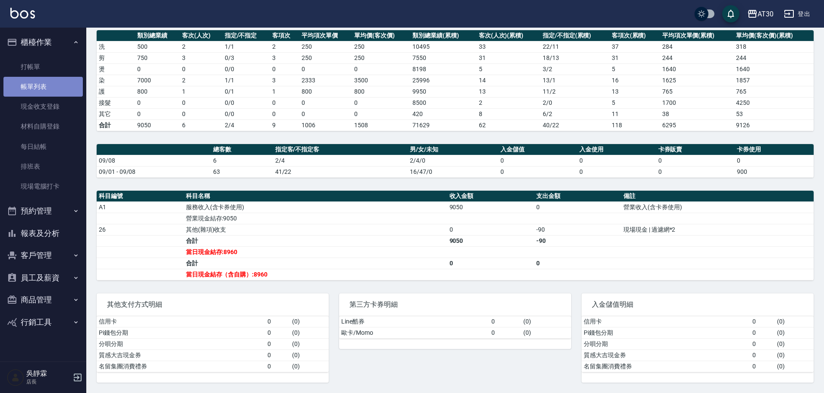
click at [45, 91] on link "帳單列表" at bounding box center [42, 87] width 79 height 20
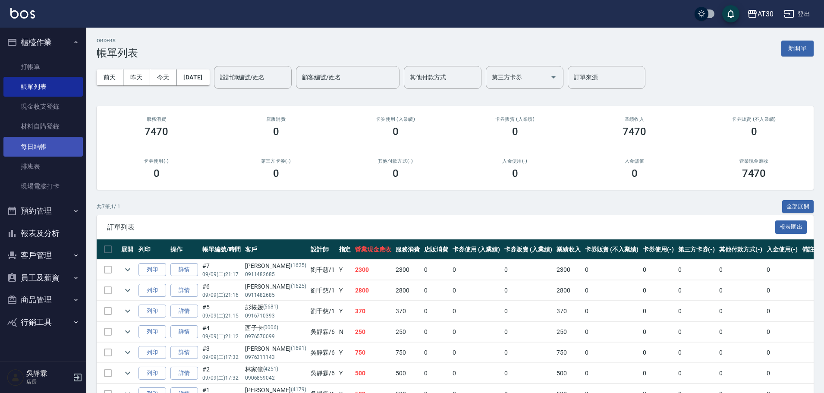
click at [50, 148] on link "每日結帳" at bounding box center [42, 147] width 79 height 20
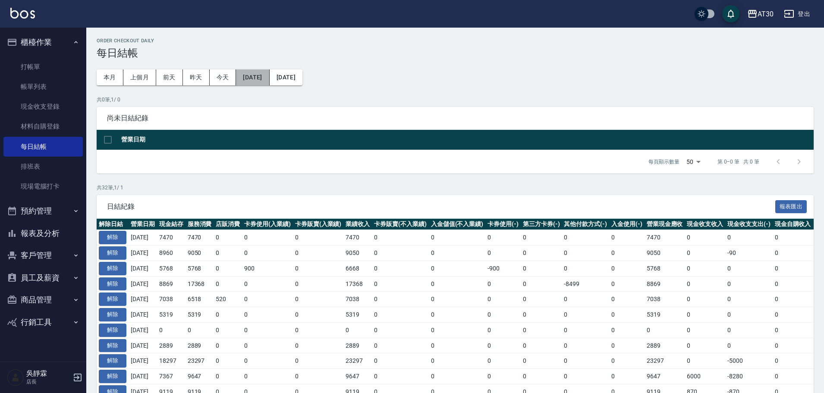
click at [263, 78] on button "2025/08/09" at bounding box center [252, 77] width 33 height 16
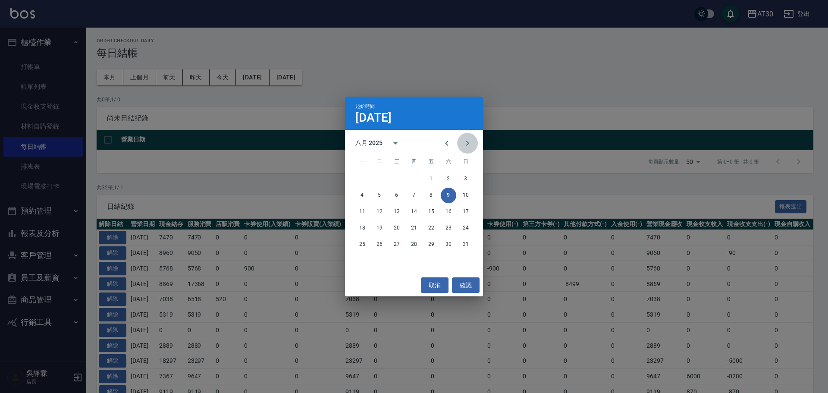
click at [469, 141] on icon "Next month" at bounding box center [467, 143] width 10 height 10
click at [361, 195] on button "8" at bounding box center [363, 196] width 16 height 16
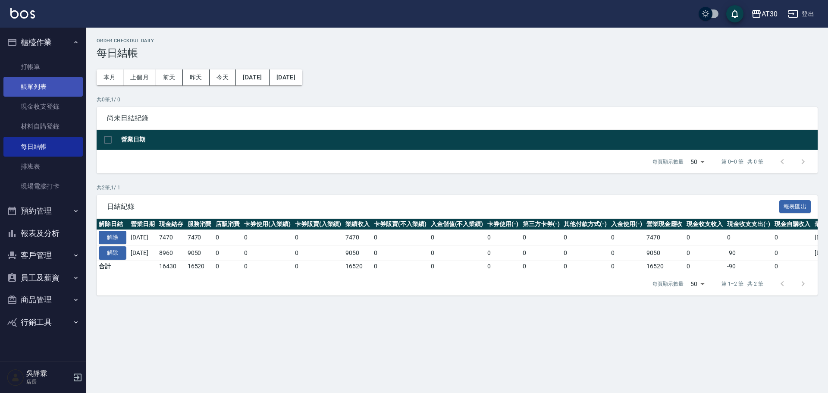
click at [26, 81] on link "帳單列表" at bounding box center [42, 87] width 79 height 20
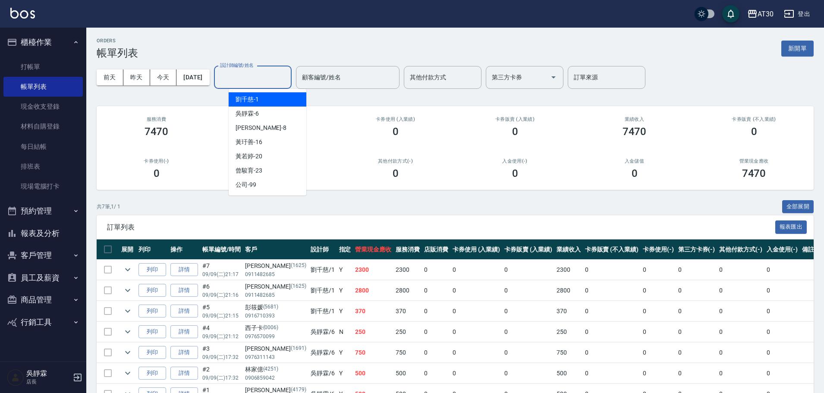
click at [249, 74] on input "設計師編號/姓名" at bounding box center [253, 77] width 70 height 15
click at [254, 116] on span "吳靜霖 -6" at bounding box center [247, 113] width 23 height 9
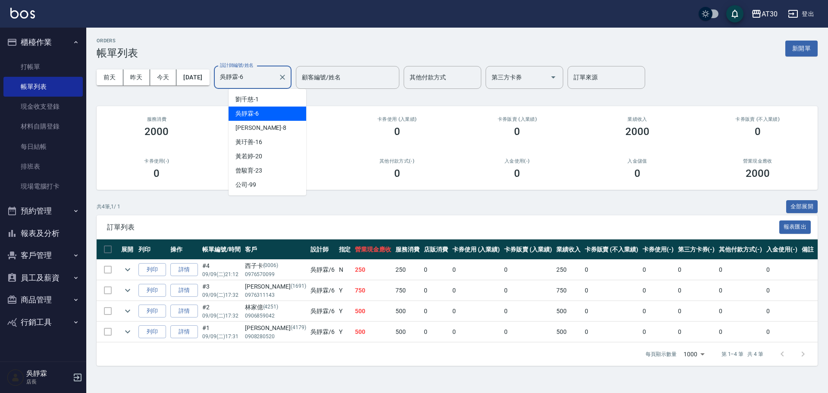
click at [273, 77] on input "吳靜霖-6" at bounding box center [246, 77] width 57 height 15
click at [270, 98] on div "劉千慈 -1" at bounding box center [268, 99] width 78 height 14
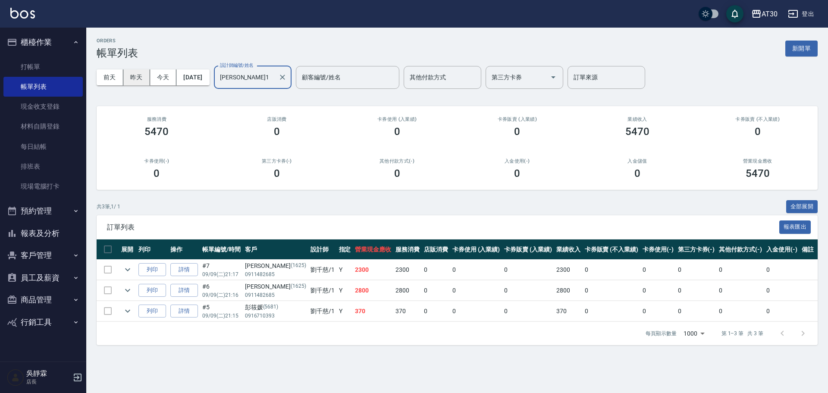
click at [141, 76] on button "昨天" at bounding box center [136, 77] width 27 height 16
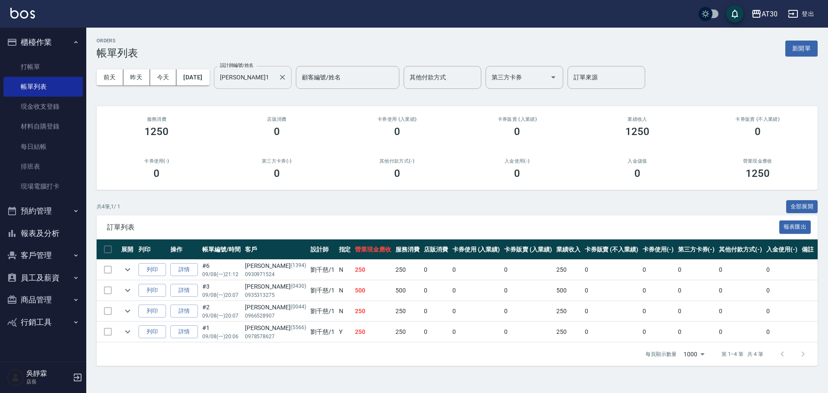
click at [270, 77] on input "劉千慈-1" at bounding box center [246, 77] width 57 height 15
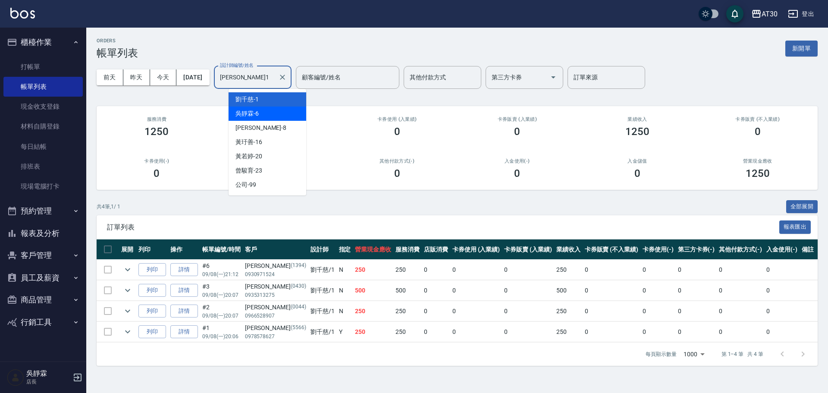
click at [266, 111] on div "吳靜霖 -6" at bounding box center [268, 114] width 78 height 14
type input "吳靜霖-6"
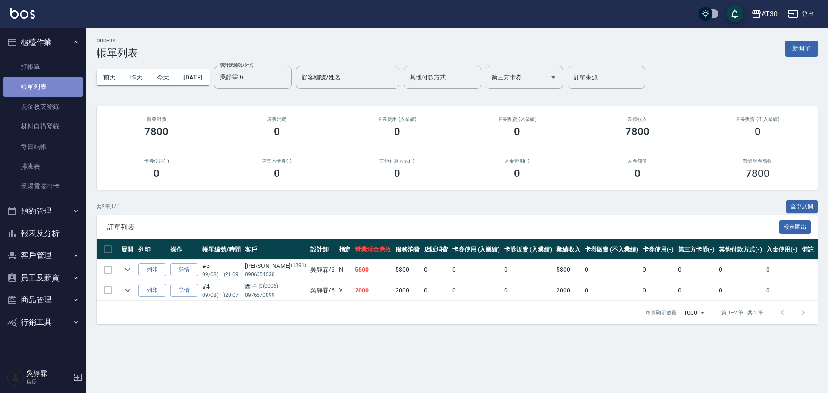
click at [58, 82] on link "帳單列表" at bounding box center [42, 87] width 79 height 20
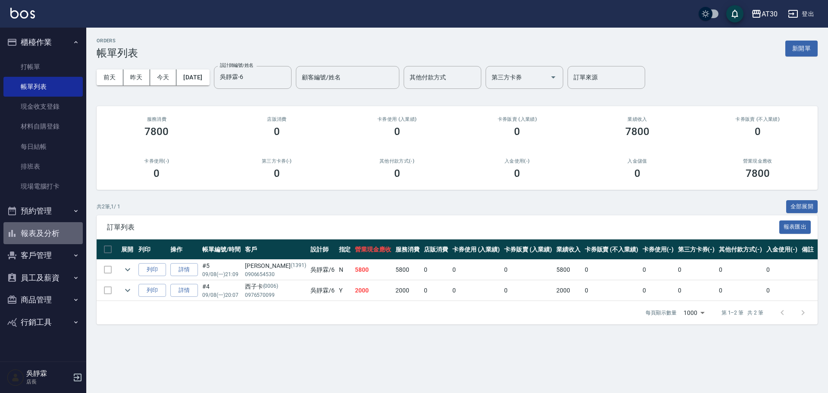
click at [54, 232] on button "報表及分析" at bounding box center [42, 233] width 79 height 22
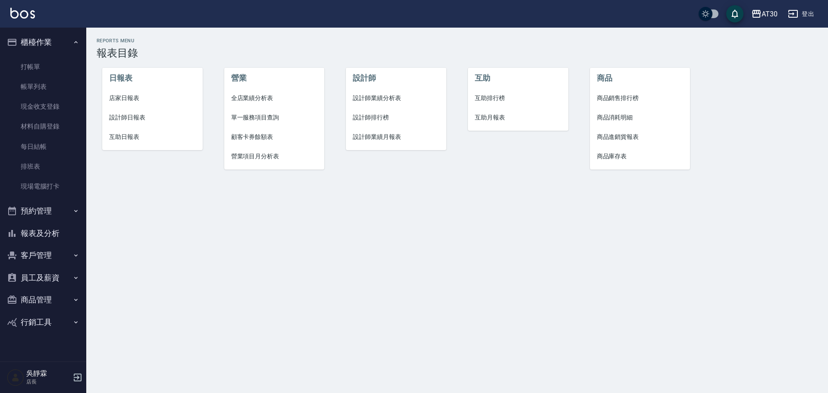
click at [132, 99] on span "店家日報表" at bounding box center [152, 98] width 87 height 9
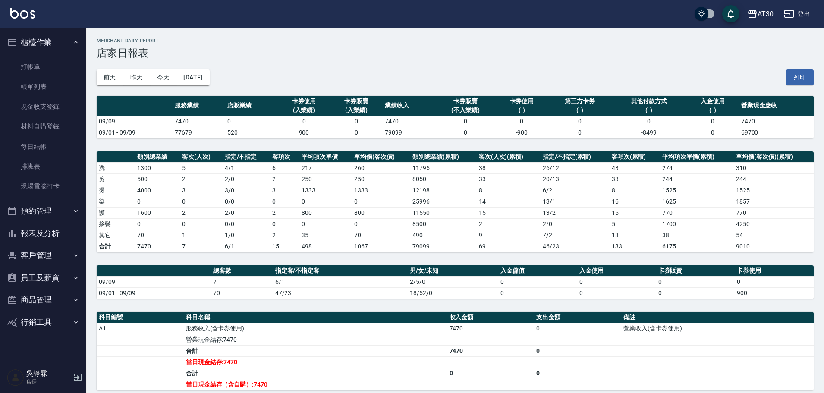
click at [60, 231] on button "報表及分析" at bounding box center [42, 233] width 79 height 22
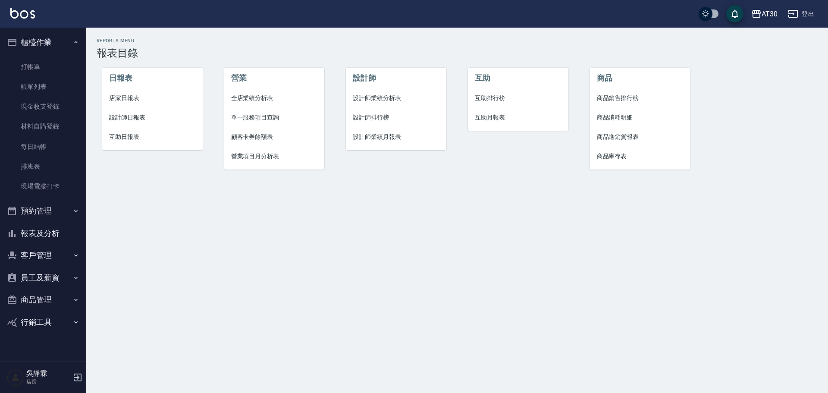
click at [485, 102] on span "互助排行榜" at bounding box center [518, 98] width 87 height 9
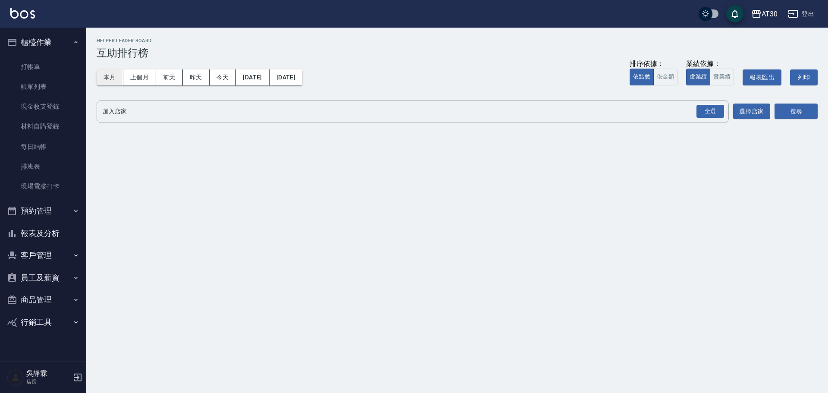
click at [121, 78] on button "本月" at bounding box center [110, 77] width 27 height 16
click at [715, 107] on div "全選" at bounding box center [711, 111] width 28 height 13
click at [802, 110] on button "搜尋" at bounding box center [796, 112] width 43 height 16
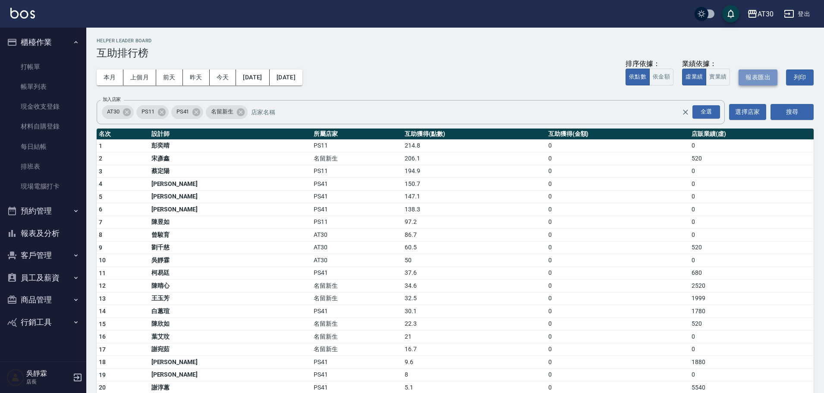
click at [763, 79] on button "報表匯出" at bounding box center [757, 77] width 39 height 16
click at [47, 68] on link "打帳單" at bounding box center [42, 67] width 79 height 20
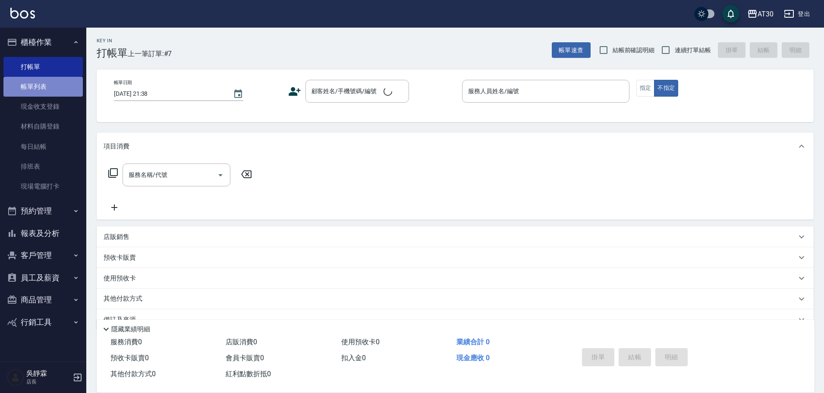
click at [47, 88] on link "帳單列表" at bounding box center [42, 87] width 79 height 20
